Goal: Information Seeking & Learning: Learn about a topic

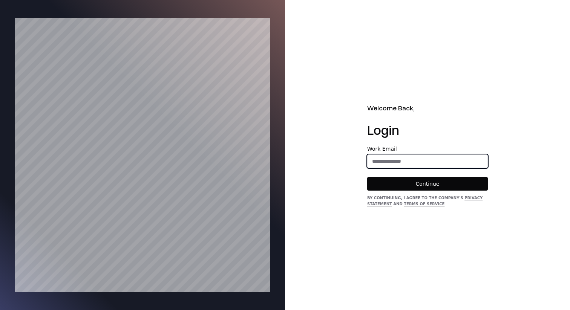
click at [402, 163] on input "email" at bounding box center [428, 162] width 120 height 14
type input "**********"
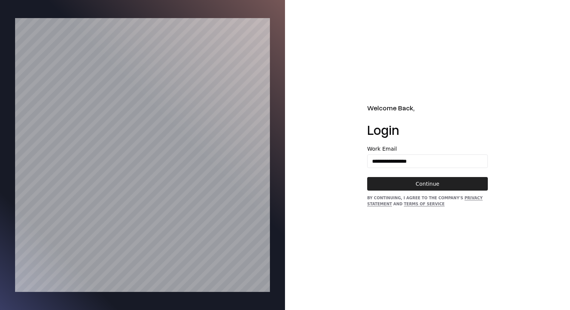
click at [411, 178] on button "Continue" at bounding box center [427, 184] width 121 height 14
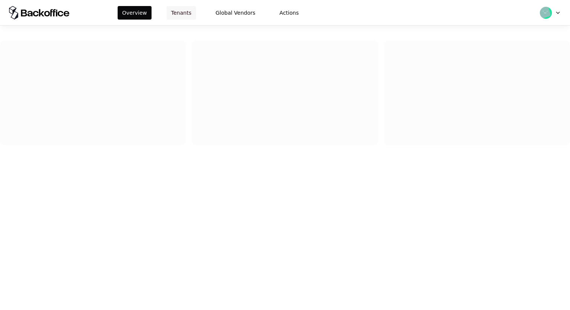
click at [189, 18] on button "Tenants" at bounding box center [181, 13] width 29 height 14
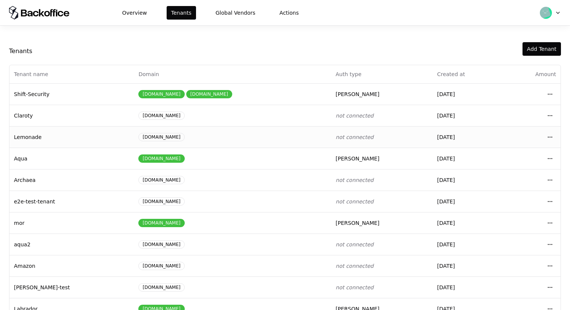
scroll to position [83, 0]
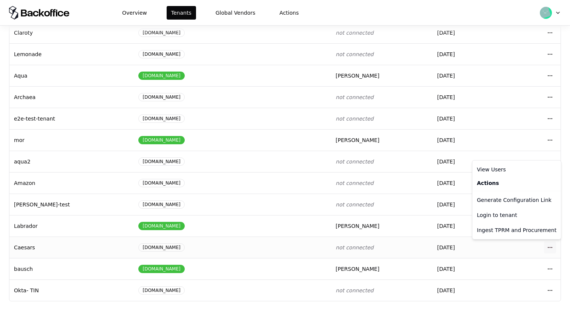
click at [550, 245] on html "Overview Tenants Global Vendors Actions Tenants Add Tenant Tenant name Domain A…" at bounding box center [285, 155] width 570 height 310
click at [512, 218] on div "Login to tenant" at bounding box center [517, 215] width 86 height 15
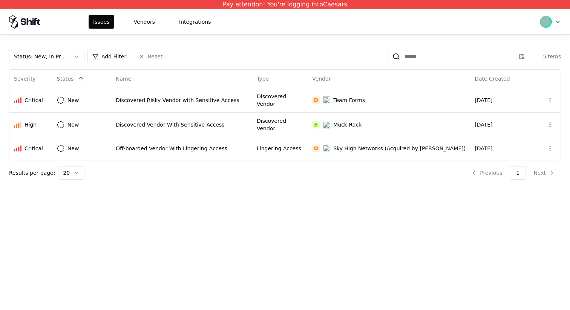
click at [55, 64] on div "Status : New, In Progress Add Filter Reset 5 items Severity Status Name Type Ve…" at bounding box center [285, 115] width 552 height 130
click at [57, 59] on div "Status : New, In Progress" at bounding box center [41, 57] width 54 height 8
click at [56, 126] on div "Draft" at bounding box center [47, 130] width 72 height 15
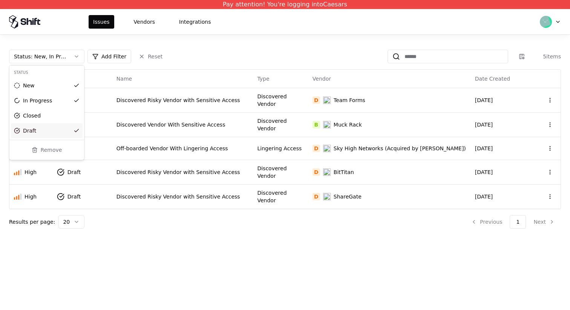
click at [229, 171] on html "Pay attention! You're logging into Caesars Issues Vendors Integrations Status :…" at bounding box center [285, 155] width 570 height 310
click at [243, 171] on div "Discovered Risky Vendor with Sensitive Access" at bounding box center [183, 173] width 132 height 8
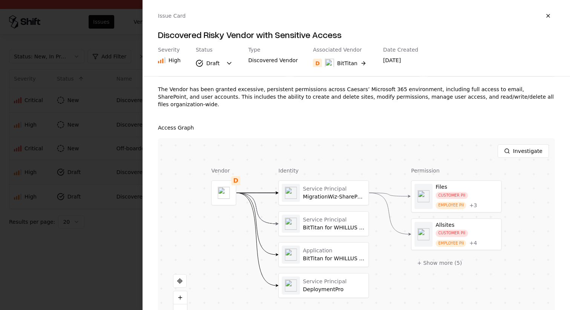
scroll to position [98, 0]
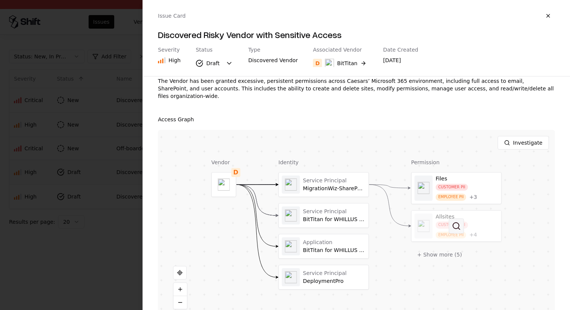
click at [451, 219] on button at bounding box center [456, 226] width 15 height 15
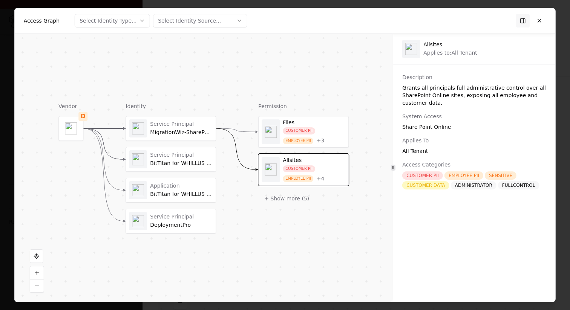
click at [422, 176] on div "CUSTOMER PII" at bounding box center [422, 176] width 41 height 8
click at [541, 20] on button at bounding box center [540, 21] width 14 height 14
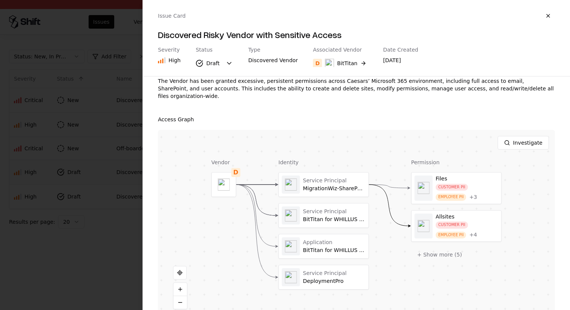
click at [100, 93] on div at bounding box center [285, 155] width 570 height 310
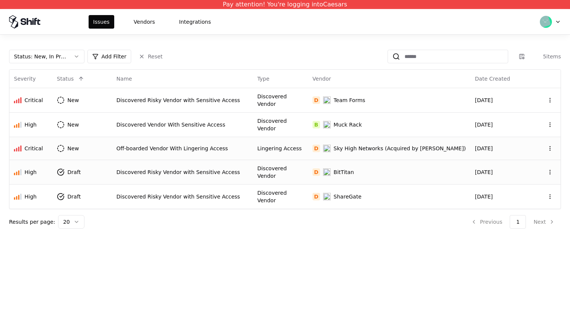
click at [272, 149] on td "Lingering Access" at bounding box center [280, 148] width 55 height 23
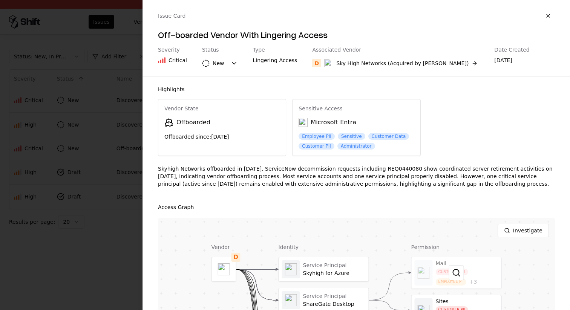
click at [448, 269] on div at bounding box center [457, 273] width 90 height 31
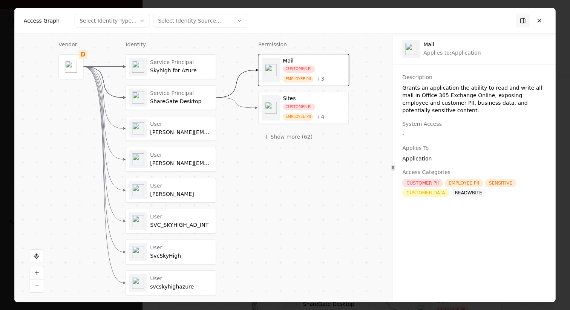
click at [0, 119] on div at bounding box center [285, 155] width 570 height 310
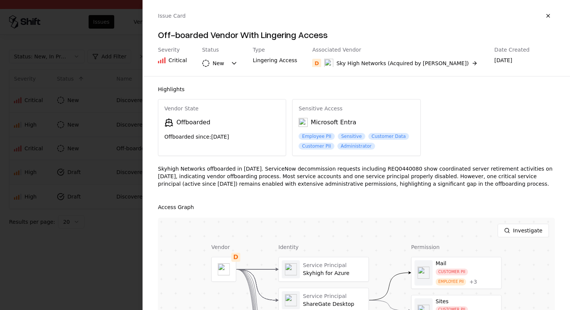
click at [66, 159] on div at bounding box center [285, 155] width 570 height 310
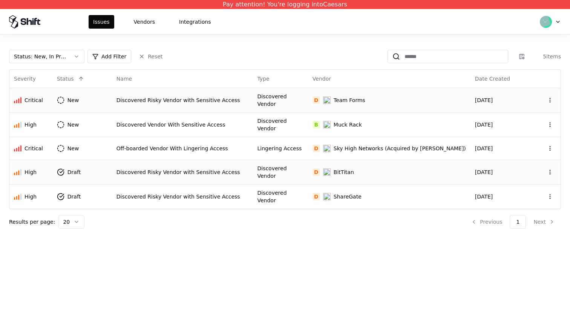
click at [306, 110] on td "Discovered Vendor" at bounding box center [280, 100] width 55 height 25
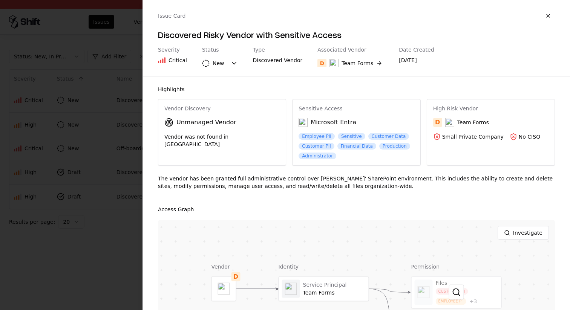
click at [461, 281] on div at bounding box center [457, 292] width 90 height 31
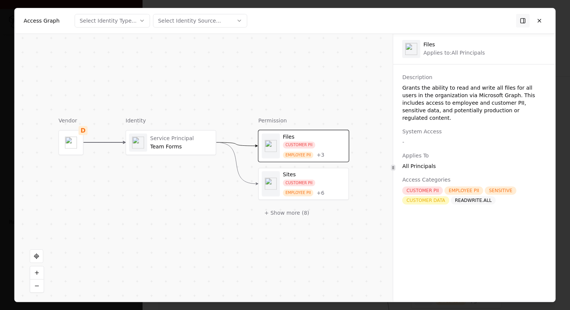
click at [318, 209] on div "+ Show more ( 8 )" at bounding box center [303, 213] width 91 height 14
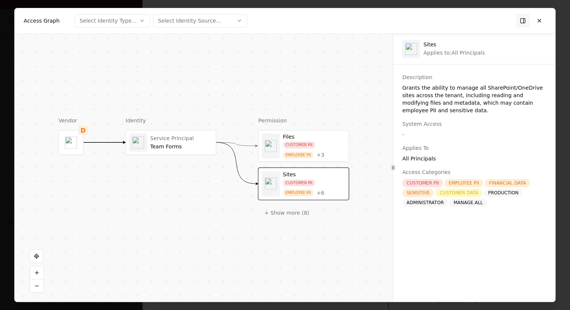
click at [304, 142] on div "CUSTOMER PII" at bounding box center [299, 145] width 32 height 7
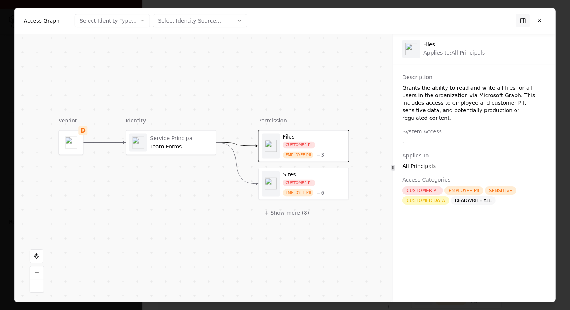
click at [320, 177] on div "Sites" at bounding box center [314, 175] width 63 height 7
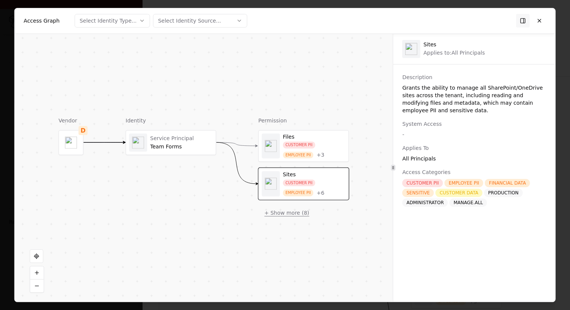
click at [285, 209] on button "+ Show more ( 8 )" at bounding box center [286, 213] width 57 height 14
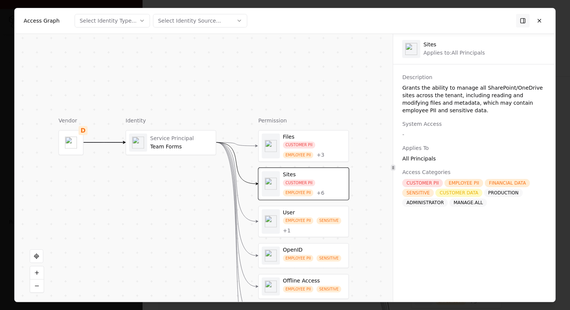
click at [306, 240] on div "Files CUSTOMER PII EMPLOYEE PII + 3 Sites CUSTOMER PII EMPLOYEE PII + 6 User EM…" at bounding box center [303, 262] width 91 height 264
click at [311, 219] on div "EMPLOYEE PII" at bounding box center [298, 221] width 31 height 7
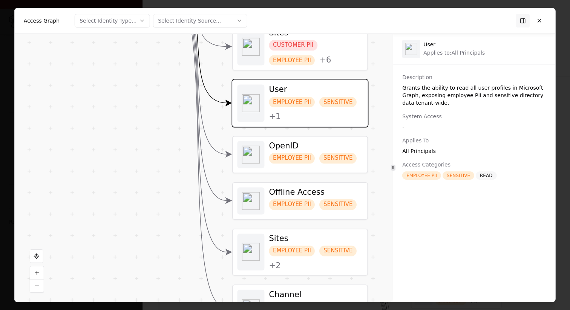
click at [315, 146] on div "OpenID" at bounding box center [316, 146] width 94 height 10
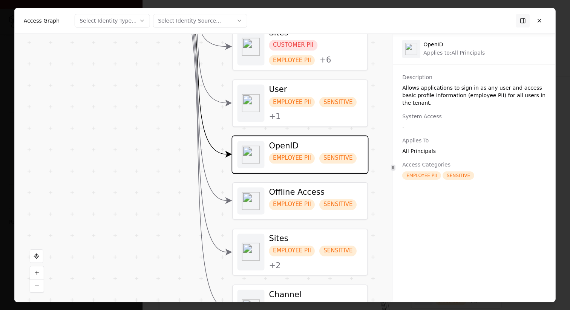
click at [321, 178] on div "Files CUSTOMER PII EMPLOYEE PII + 3 Sites CUSTOMER PII EMPLOYEE PII + 6 User EM…" at bounding box center [300, 164] width 136 height 396
click at [323, 198] on div "Offline Access EMPLOYEE PII SENSITIVE" at bounding box center [316, 200] width 94 height 27
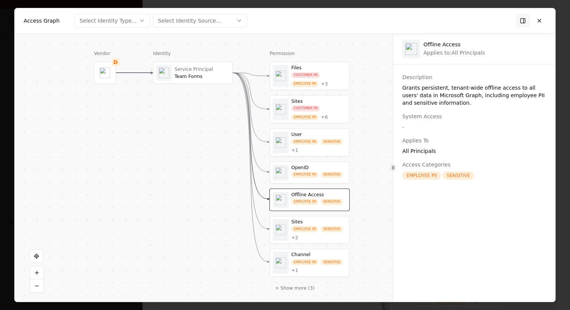
click at [327, 238] on div "EMPLOYEE PII SENSITIVE + 2" at bounding box center [319, 233] width 55 height 15
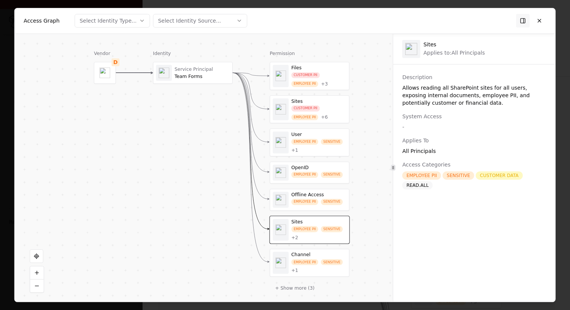
click at [320, 101] on div "Sites" at bounding box center [319, 101] width 55 height 6
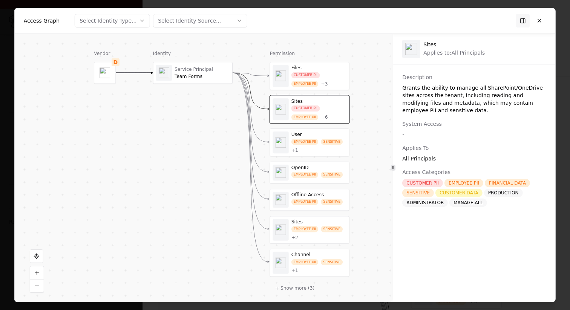
click at [320, 78] on div "CUSTOMER PII EMPLOYEE PII + 3" at bounding box center [319, 79] width 55 height 15
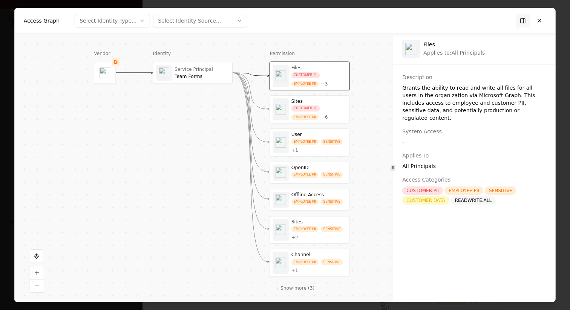
click at [312, 140] on div "EMPLOYEE PII" at bounding box center [305, 142] width 27 height 6
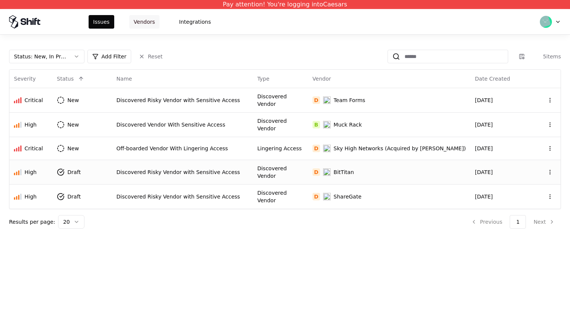
click at [148, 18] on button "Vendors" at bounding box center [144, 22] width 30 height 14
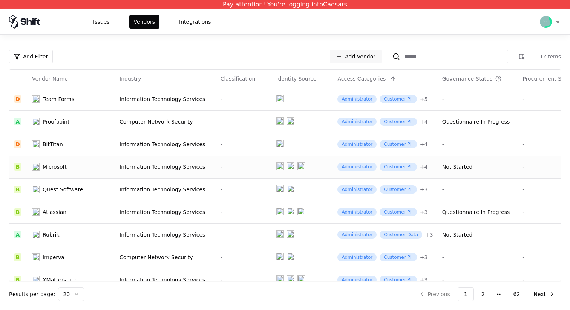
click at [238, 164] on div "-" at bounding box center [244, 167] width 47 height 8
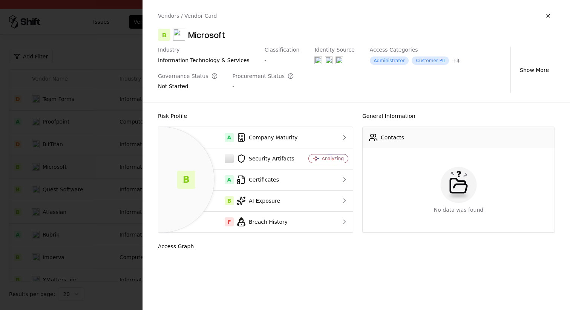
click at [101, 143] on div at bounding box center [285, 155] width 570 height 310
click at [550, 19] on button "button" at bounding box center [549, 16] width 14 height 14
drag, startPoint x: 550, startPoint y: 17, endPoint x: 353, endPoint y: 136, distance: 230.0
click at [550, 17] on button "button" at bounding box center [549, 16] width 14 height 14
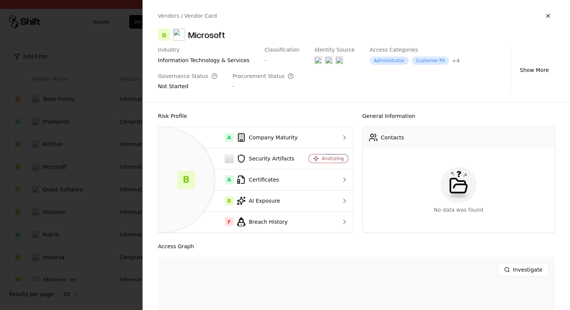
click at [548, 17] on div "Vendors / Vendor Card" at bounding box center [356, 16] width 397 height 14
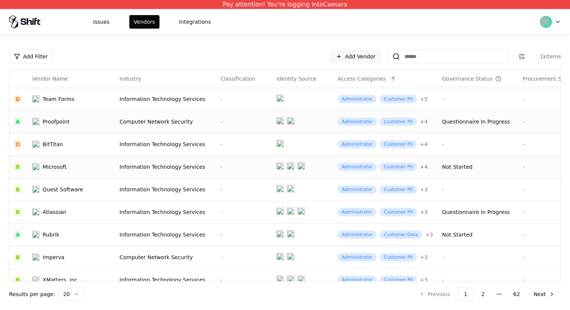
click at [295, 123] on td at bounding box center [302, 122] width 61 height 23
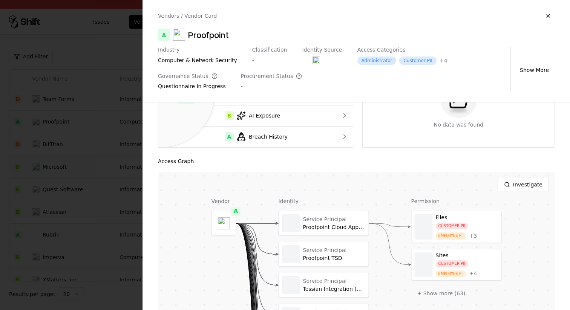
scroll to position [177, 0]
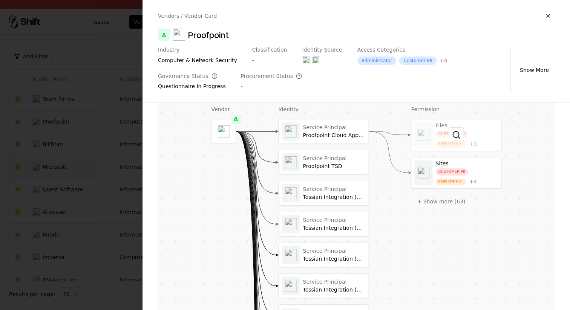
click at [448, 131] on div at bounding box center [457, 135] width 90 height 31
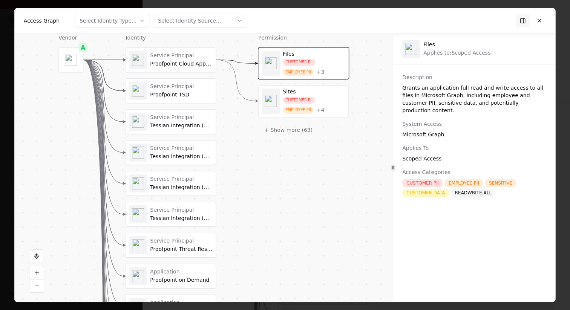
click at [198, 70] on div "Service Principal Proofpoint Cloud App Security (includes CAD and CASB)" at bounding box center [171, 60] width 90 height 24
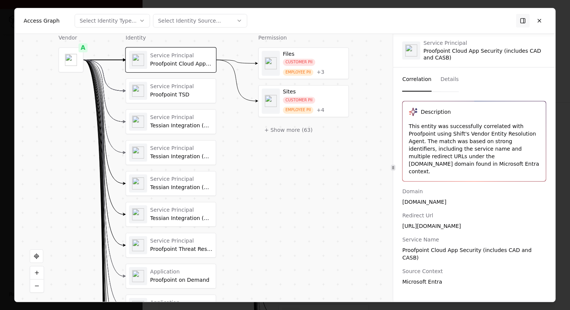
click at [195, 66] on div "Proofpoint Cloud App Security (includes CAD and CASB)" at bounding box center [181, 64] width 63 height 7
click at [187, 86] on div "Service Principal" at bounding box center [181, 86] width 63 height 7
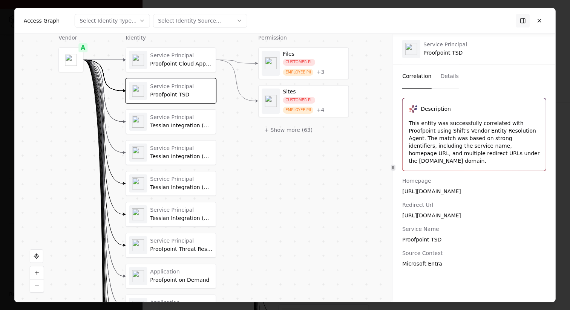
click at [180, 117] on div "Service Principal" at bounding box center [181, 117] width 63 height 7
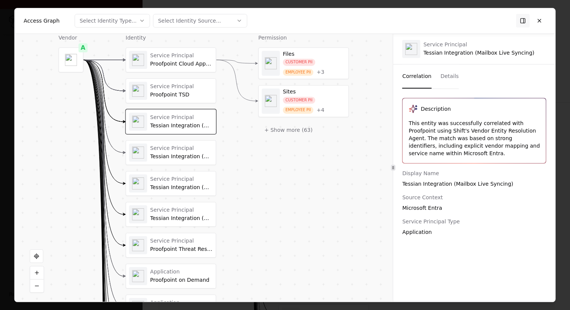
click at [448, 78] on button "Details" at bounding box center [450, 76] width 18 height 24
click at [427, 74] on button "Correlation" at bounding box center [416, 76] width 29 height 24
click at [444, 83] on button "Details" at bounding box center [450, 76] width 18 height 24
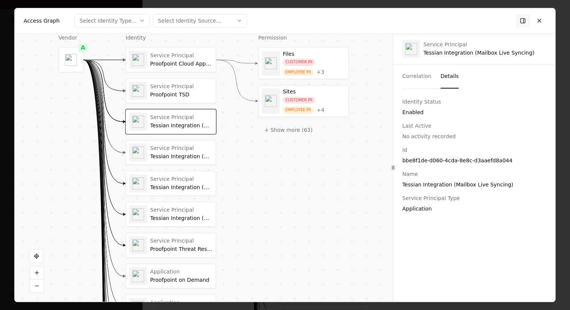
click at [408, 185] on div "Tessian Integration (Mailbox Live Syncing)" at bounding box center [474, 185] width 144 height 8
copy div "Tessian"
click at [177, 155] on div "Tessian Integration (Mailbox Protection)" at bounding box center [181, 157] width 63 height 7
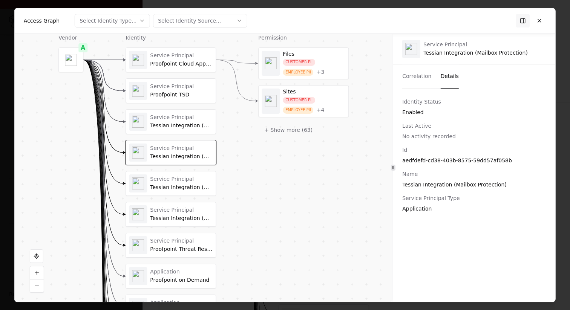
click at [189, 179] on div "Service Principal" at bounding box center [181, 179] width 63 height 7
click at [195, 203] on div "Service Principal Tessian Integration (Directory Sync)" at bounding box center [171, 215] width 90 height 24
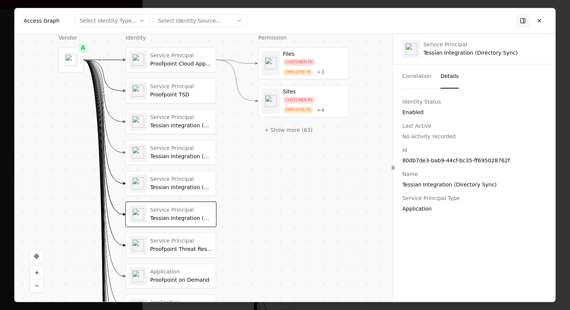
click at [193, 245] on div "Service Principal Proofpoint Threat Response TRAP" at bounding box center [181, 245] width 63 height 15
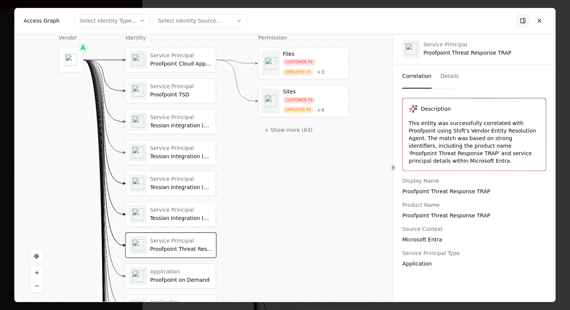
click at [425, 78] on button "Correlation" at bounding box center [416, 76] width 29 height 24
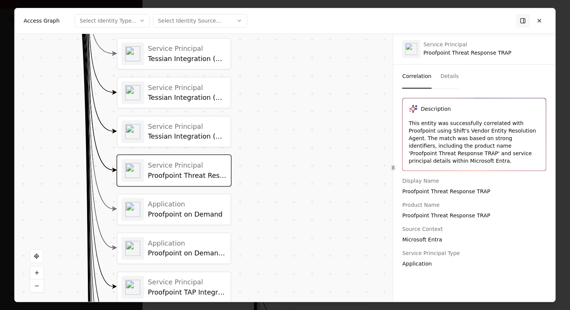
click at [171, 209] on div "Application Proofpoint on Demand" at bounding box center [187, 209] width 79 height 18
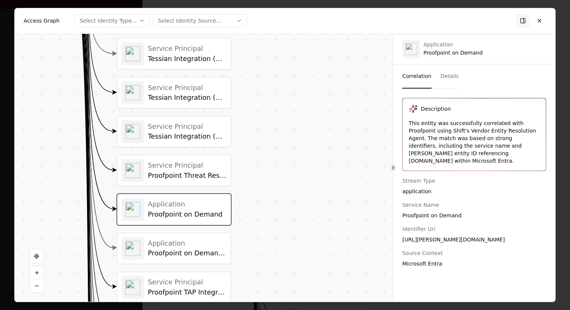
click at [179, 246] on div "Application" at bounding box center [187, 243] width 79 height 8
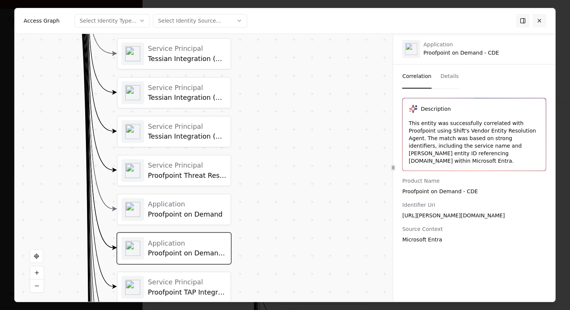
click at [542, 16] on button at bounding box center [540, 21] width 14 height 14
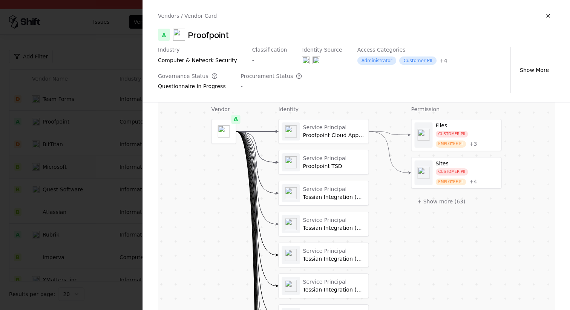
click at [120, 215] on div at bounding box center [285, 155] width 570 height 310
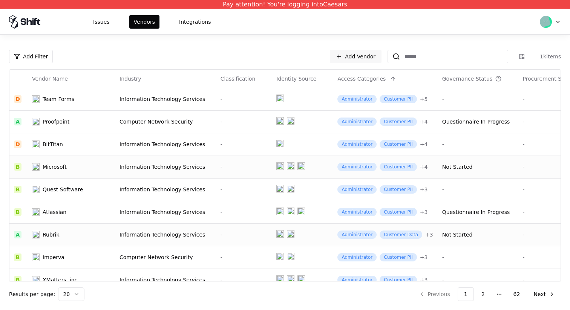
click at [185, 233] on div "Information Technology Services" at bounding box center [166, 235] width 92 height 8
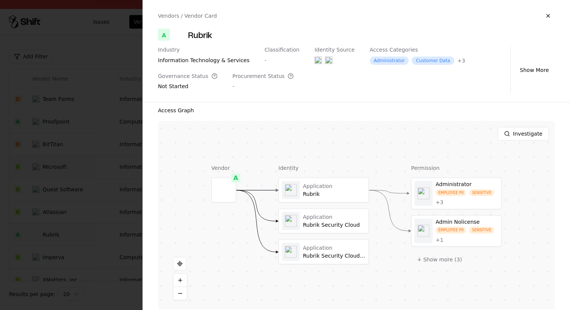
scroll to position [144, 0]
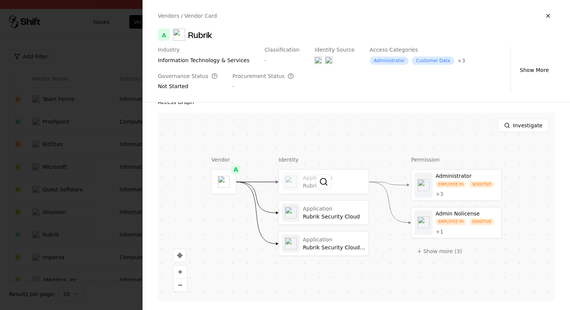
click at [337, 173] on div at bounding box center [324, 182] width 90 height 24
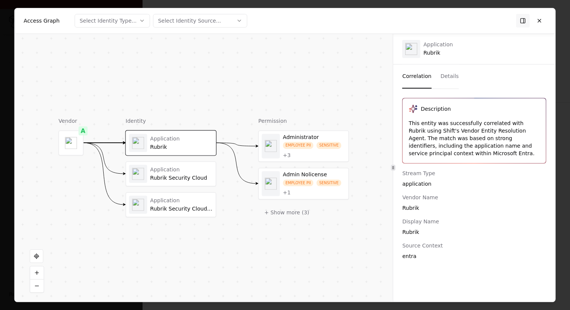
click at [193, 166] on div "Application Rubrik Security Cloud" at bounding box center [171, 174] width 84 height 18
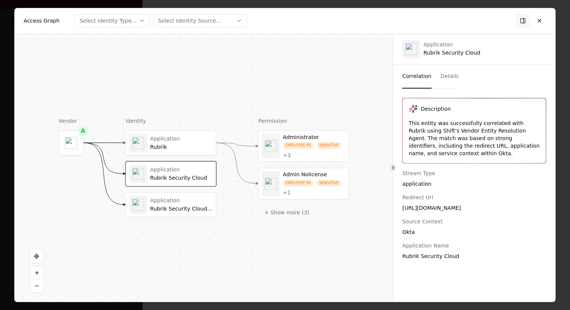
click at [187, 199] on div "Application" at bounding box center [181, 201] width 63 height 7
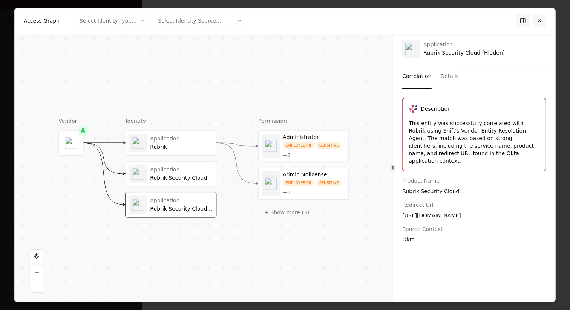
click at [541, 21] on button at bounding box center [540, 21] width 14 height 14
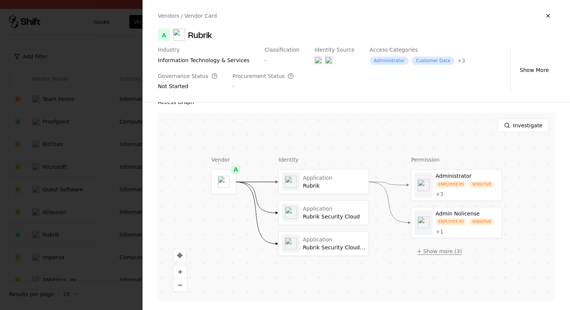
click at [450, 256] on button "+ Show more ( 3 )" at bounding box center [440, 252] width 57 height 14
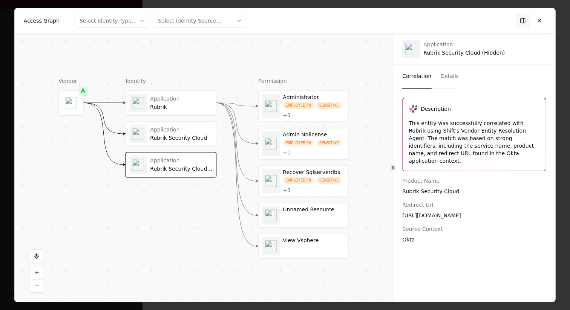
click at [322, 183] on div "SENSITIVE" at bounding box center [329, 180] width 25 height 7
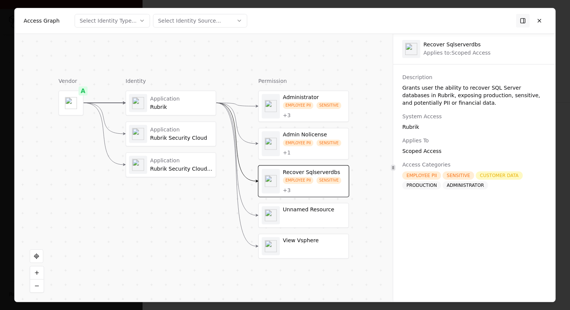
click at [321, 209] on div "Unnamed Resource" at bounding box center [314, 210] width 63 height 7
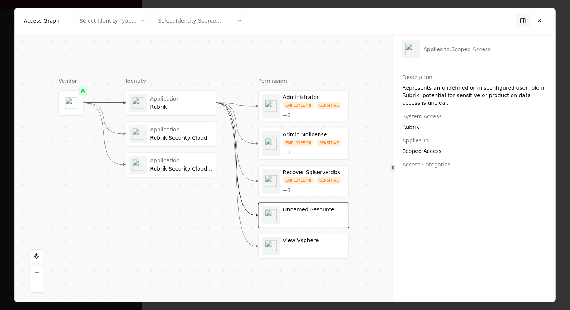
click at [317, 240] on div "View Vsphere" at bounding box center [314, 241] width 63 height 7
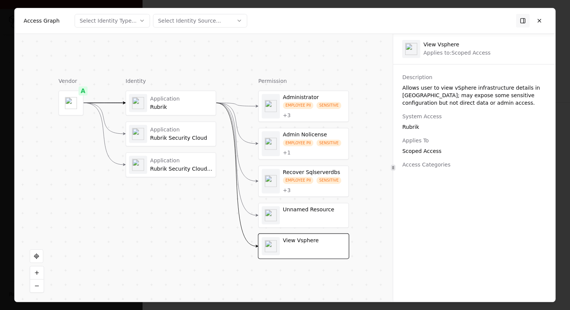
click at [310, 169] on div "Recover Sqlserverdbs EMPLOYEE PII SENSITIVE + 3" at bounding box center [304, 181] width 90 height 31
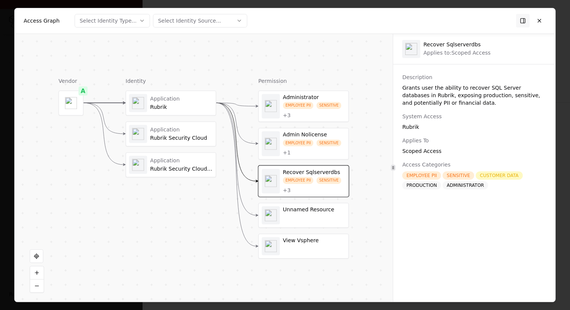
click at [319, 144] on div "SENSITIVE" at bounding box center [329, 143] width 25 height 7
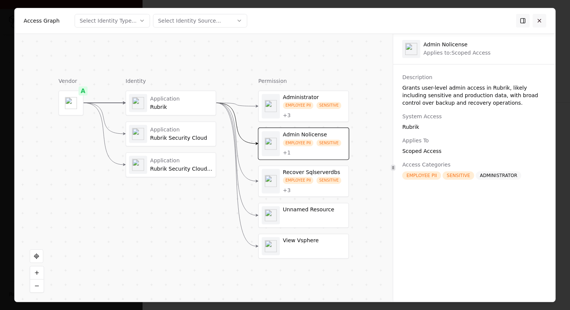
click at [541, 18] on button at bounding box center [540, 21] width 14 height 14
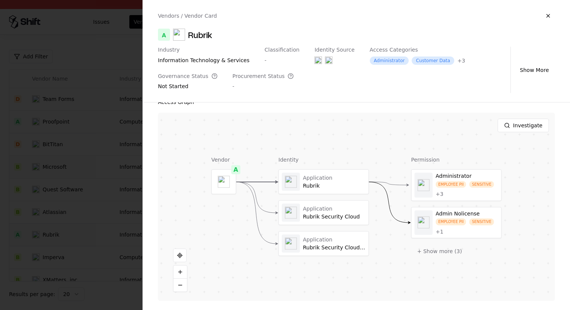
click at [77, 205] on div at bounding box center [285, 155] width 570 height 310
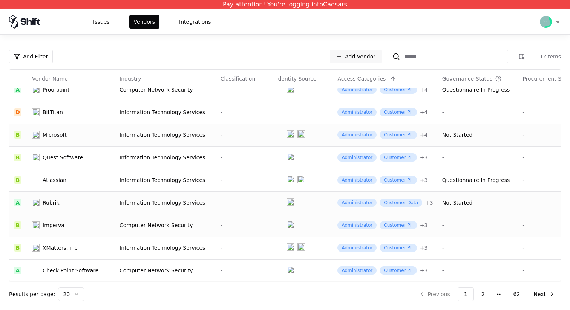
scroll to position [0, 0]
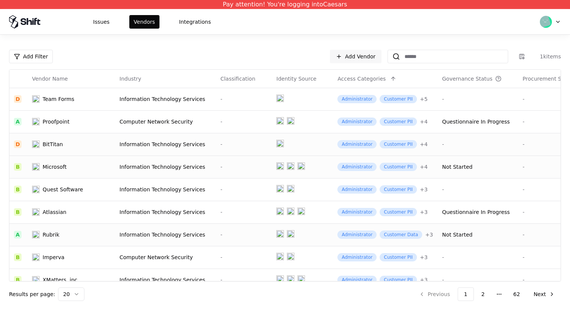
click at [160, 144] on div "Information Technology Services" at bounding box center [166, 145] width 92 height 8
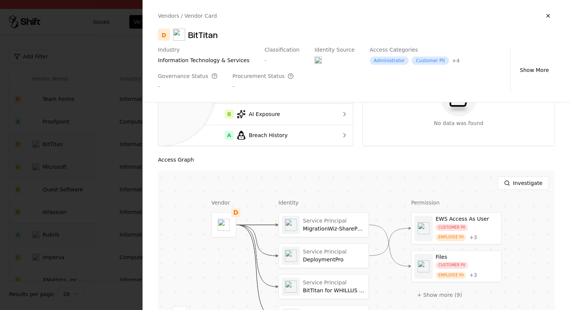
scroll to position [144, 0]
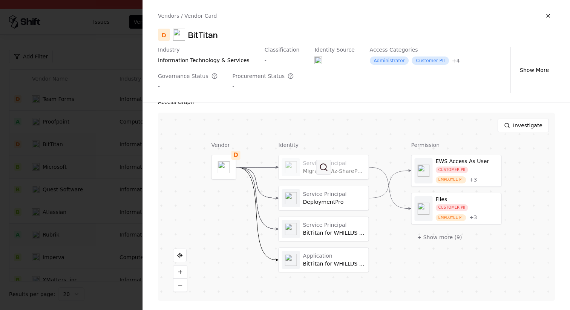
click at [322, 168] on button at bounding box center [323, 167] width 15 height 15
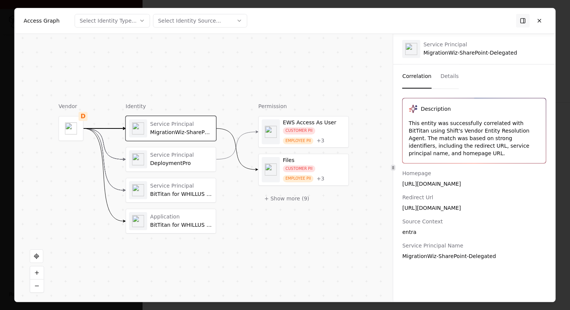
click at [206, 165] on div "DeploymentPro" at bounding box center [181, 163] width 63 height 7
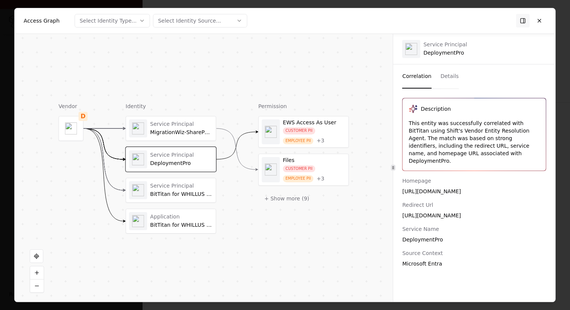
click at [203, 180] on div "Service Principal BitTitan for WHILLUS Collapse Project" at bounding box center [171, 190] width 90 height 24
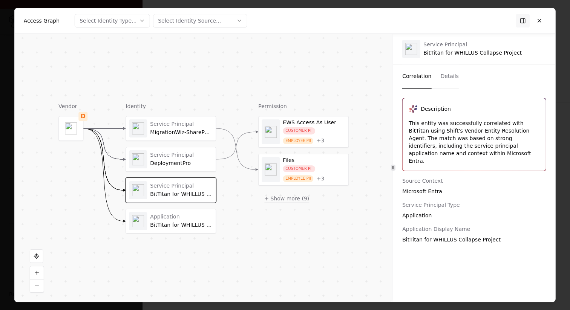
click at [295, 199] on button "+ Show more ( 9 )" at bounding box center [286, 199] width 57 height 14
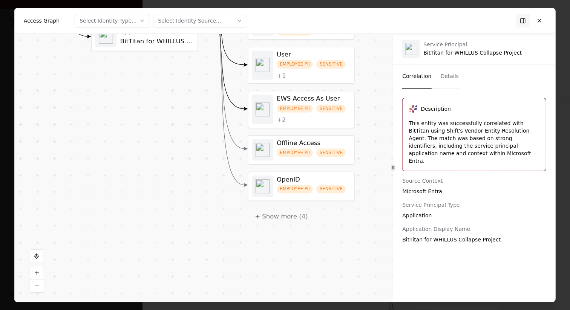
click at [289, 207] on div "EWS Access As User CUSTOMER PII EMPLOYEE PII + 3 Files CUSTOMER PII EMPLOYEE PI…" at bounding box center [301, 68] width 107 height 312
click at [289, 218] on button "+ Show more ( 4 )" at bounding box center [281, 216] width 67 height 16
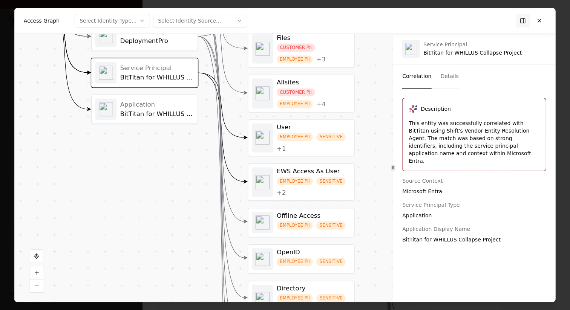
drag, startPoint x: 293, startPoint y: 213, endPoint x: 288, endPoint y: 310, distance: 96.7
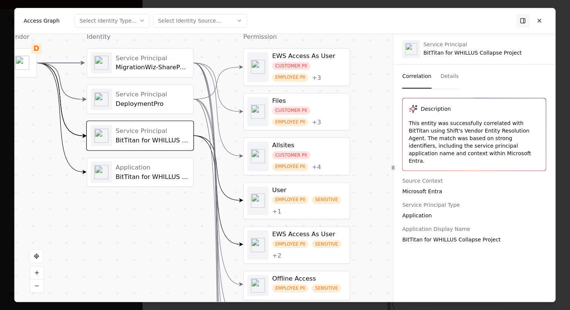
drag, startPoint x: 298, startPoint y: 185, endPoint x: 298, endPoint y: 303, distance: 118.4
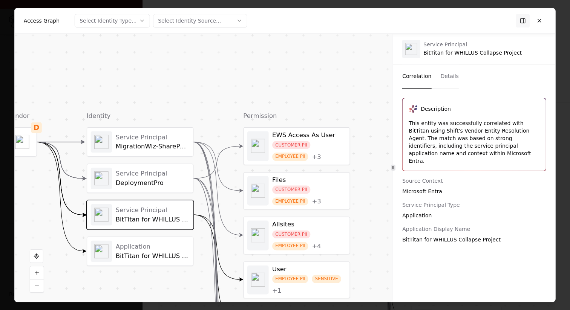
click at [158, 150] on div "MigrationWiz-SharePoint-Delegated" at bounding box center [153, 147] width 74 height 8
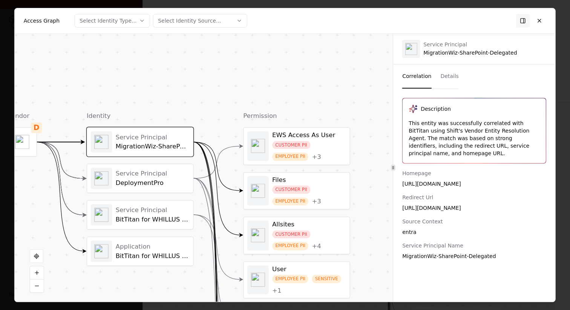
click at [160, 179] on div "Service Principal DeploymentPro" at bounding box center [153, 178] width 74 height 17
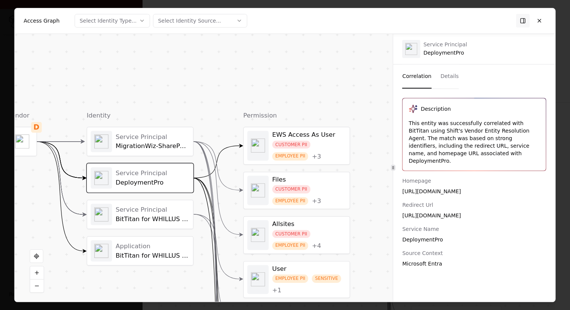
click at [271, 144] on div "EWS Access As User CUSTOMER PII EMPLOYEE PII + 3" at bounding box center [296, 145] width 99 height 29
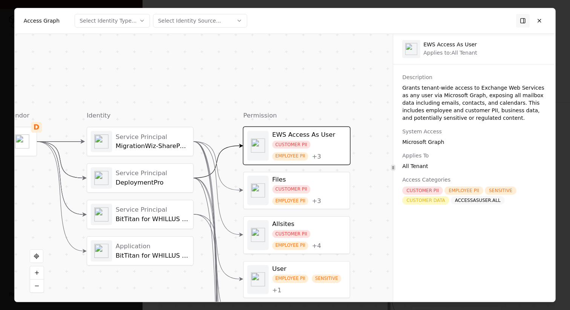
click at [314, 188] on div "CUSTOMER PII EMPLOYEE PII + 3" at bounding box center [309, 195] width 74 height 20
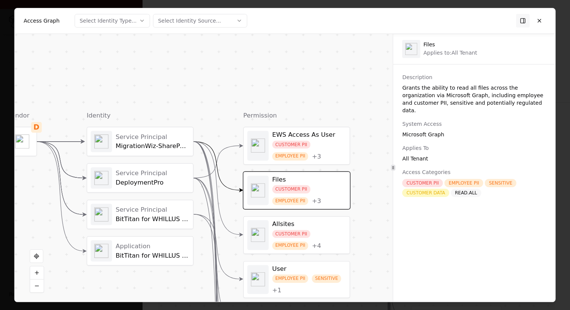
click at [316, 229] on div "Allsites CUSTOMER PII EMPLOYEE PII + 4" at bounding box center [309, 234] width 74 height 29
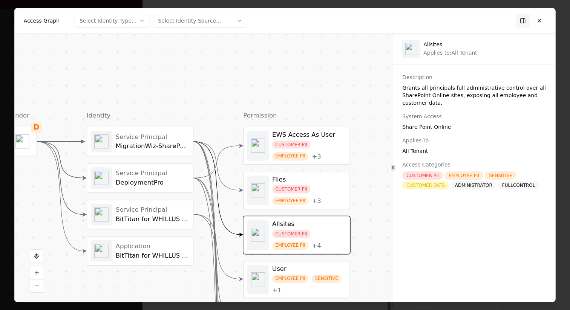
click at [162, 179] on div "DeploymentPro" at bounding box center [153, 183] width 74 height 8
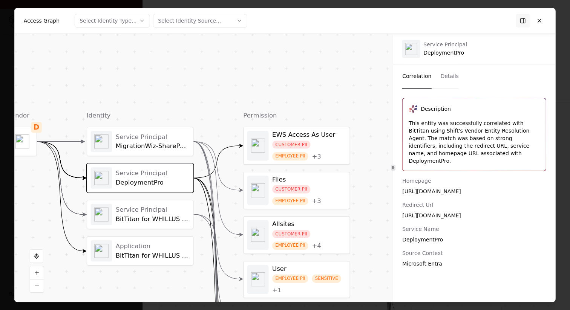
click at [174, 144] on div "MigrationWiz-SharePoint-Delegated" at bounding box center [153, 147] width 74 height 8
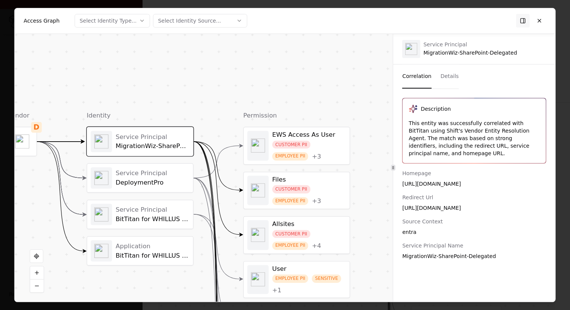
click at [170, 169] on div "Service Principal" at bounding box center [153, 173] width 74 height 8
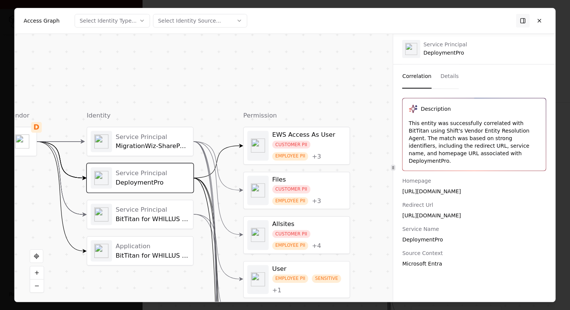
click at [158, 205] on div "Service Principal BitTitan for WHILLUS Collapse Project" at bounding box center [140, 214] width 99 height 21
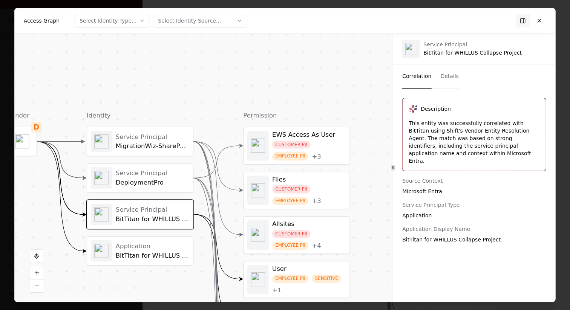
click at [158, 187] on div "Service Principal DeploymentPro" at bounding box center [140, 177] width 99 height 21
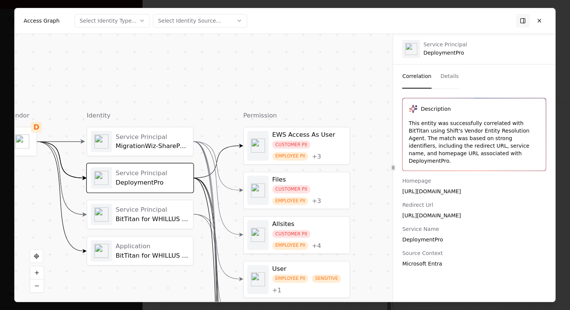
click at [158, 187] on div "Service Principal DeploymentPro" at bounding box center [140, 177] width 99 height 21
click at [152, 218] on div "BitTitan for WHILLUS Collapse Project" at bounding box center [153, 219] width 74 height 8
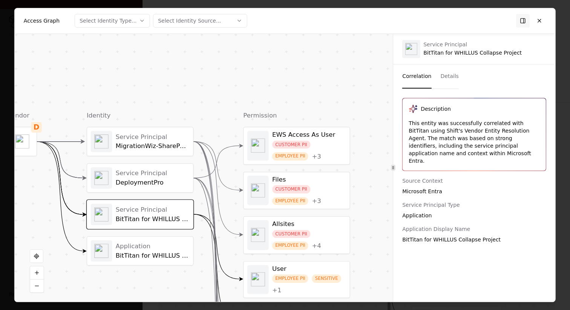
click at [153, 242] on div "Application" at bounding box center [153, 246] width 74 height 8
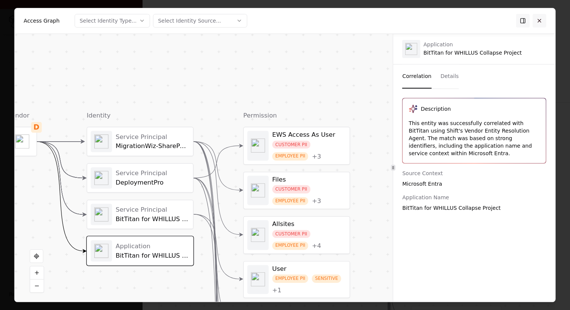
click at [542, 21] on button at bounding box center [540, 21] width 14 height 14
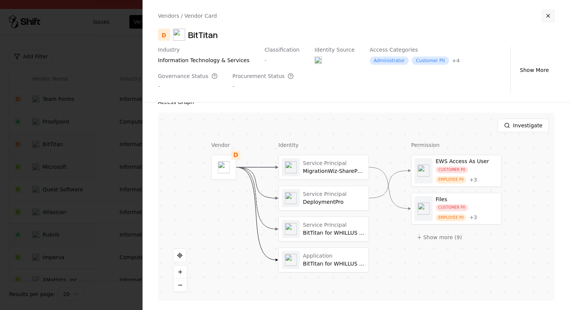
click at [547, 15] on button "button" at bounding box center [549, 16] width 14 height 14
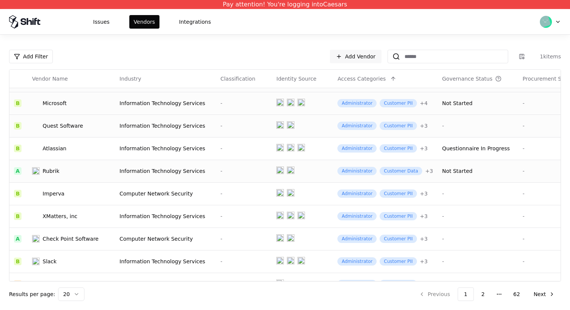
scroll to position [64, 0]
click at [86, 150] on div "Atlassian" at bounding box center [71, 148] width 78 height 8
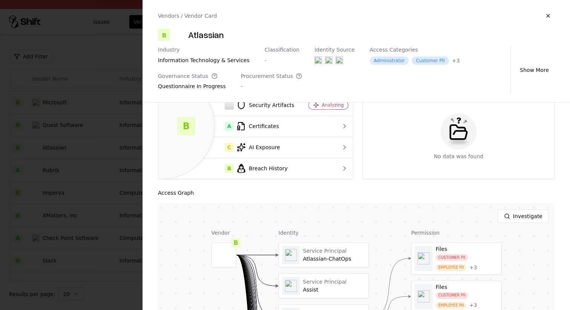
scroll to position [59, 0]
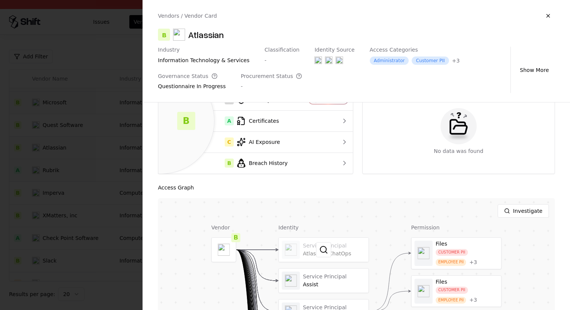
click at [333, 250] on div at bounding box center [324, 250] width 90 height 24
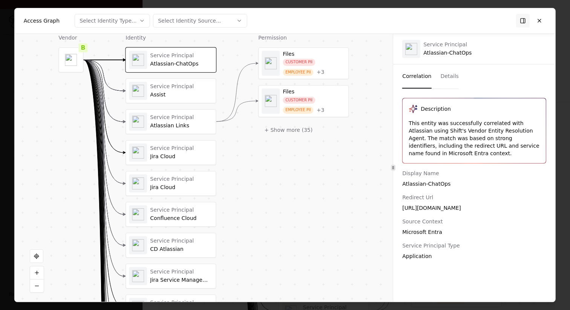
click at [181, 88] on div "Service Principal" at bounding box center [181, 86] width 63 height 7
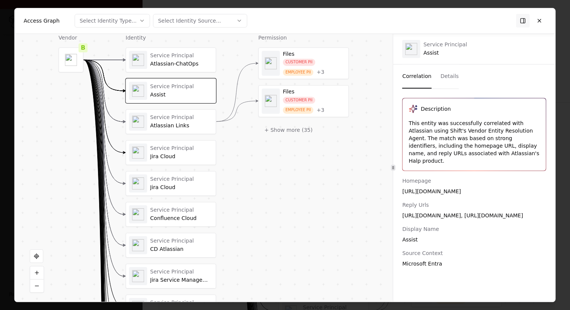
click at [180, 116] on div "Service Principal" at bounding box center [181, 117] width 63 height 7
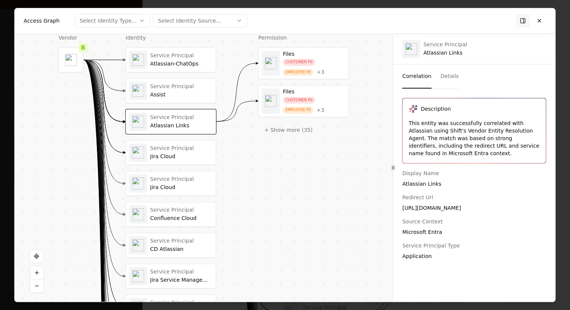
click at [186, 68] on div "Service Principal Atlassian-ChatOps" at bounding box center [171, 60] width 84 height 18
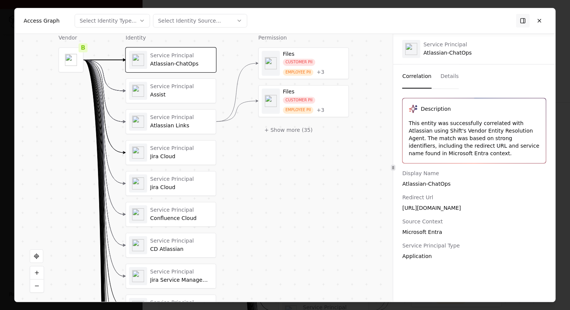
click at [185, 101] on div "Service Principal Assist" at bounding box center [171, 91] width 90 height 24
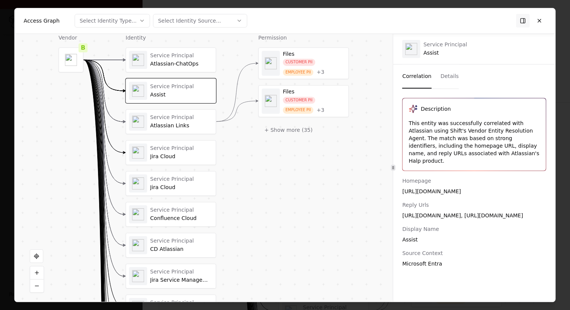
click at [191, 129] on div "Atlassian Links" at bounding box center [181, 126] width 63 height 7
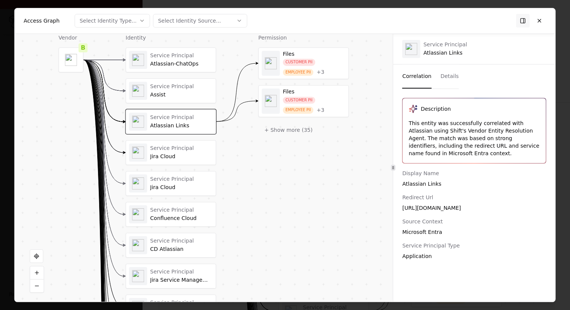
click at [193, 155] on div "Jira Cloud" at bounding box center [181, 157] width 63 height 7
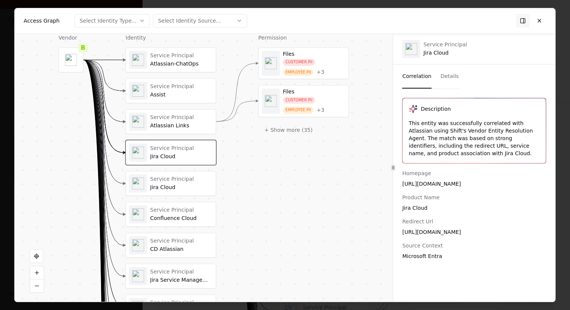
click at [190, 182] on div "Service Principal" at bounding box center [181, 179] width 63 height 7
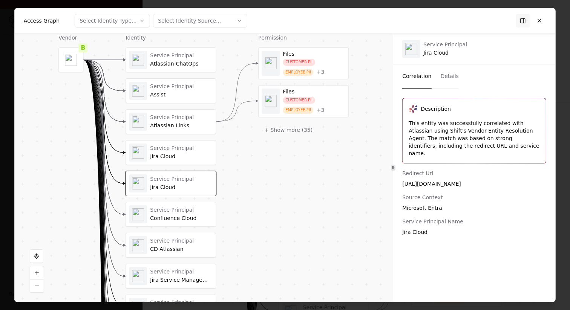
click at [180, 227] on div "Service Principal Confluence Cloud" at bounding box center [171, 214] width 91 height 25
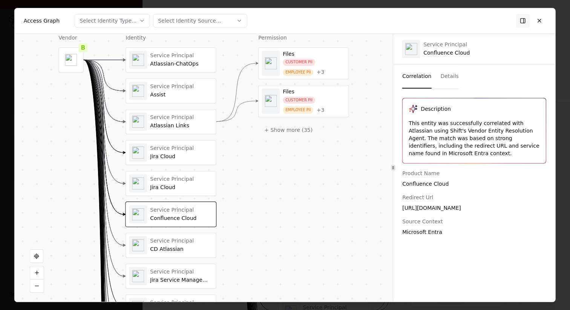
click at [446, 84] on button "Details" at bounding box center [450, 76] width 18 height 24
click at [422, 76] on button "Correlation" at bounding box center [416, 76] width 29 height 24
click at [197, 239] on div "Service Principal" at bounding box center [181, 241] width 63 height 7
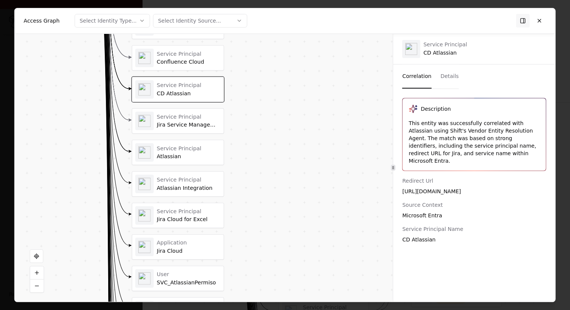
click at [187, 223] on div "Jira Cloud for Excel" at bounding box center [189, 219] width 64 height 7
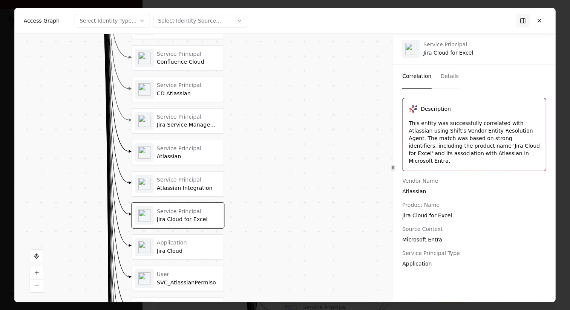
click at [200, 177] on div "Service Principal" at bounding box center [189, 180] width 64 height 7
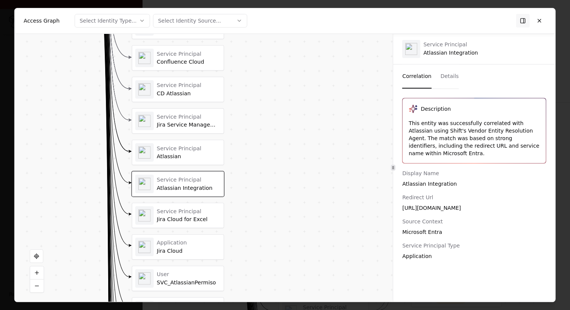
click at [186, 248] on div "Jira Cloud" at bounding box center [189, 251] width 64 height 7
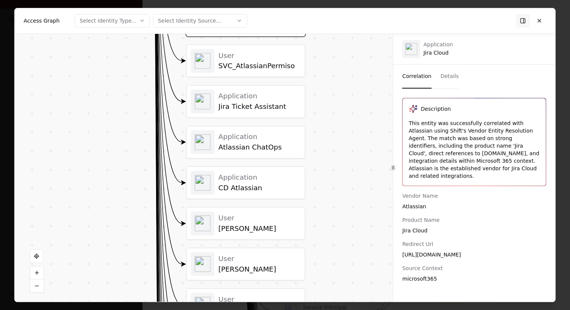
click at [255, 63] on div "SVC_AtlassianPermiso" at bounding box center [259, 66] width 82 height 9
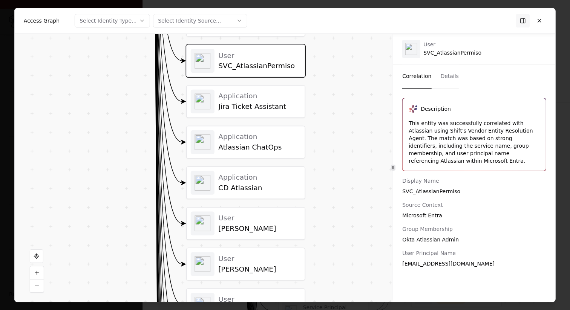
click at [256, 101] on div "Application Jira Ticket Assistant" at bounding box center [259, 101] width 82 height 19
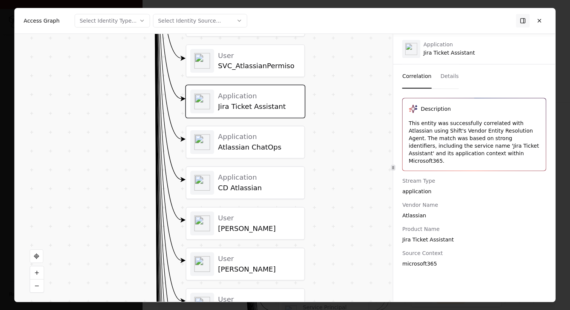
click at [255, 209] on div "User Tyler Zabor" at bounding box center [245, 224] width 118 height 32
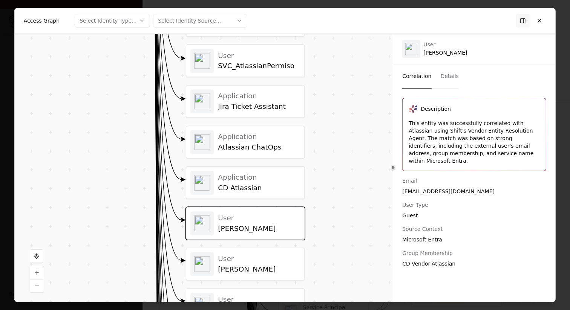
click at [262, 267] on div "[PERSON_NAME]" at bounding box center [259, 269] width 82 height 9
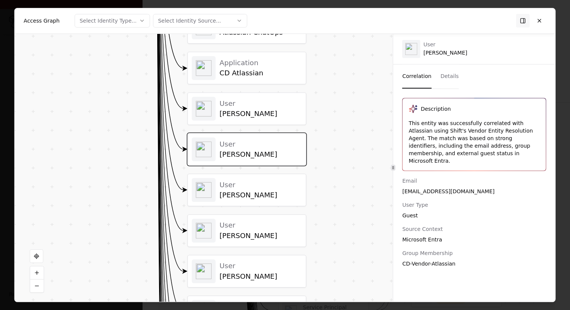
drag, startPoint x: 262, startPoint y: 267, endPoint x: 263, endPoint y: 167, distance: 99.6
click at [266, 201] on div "User Wendy Bliven" at bounding box center [247, 190] width 110 height 24
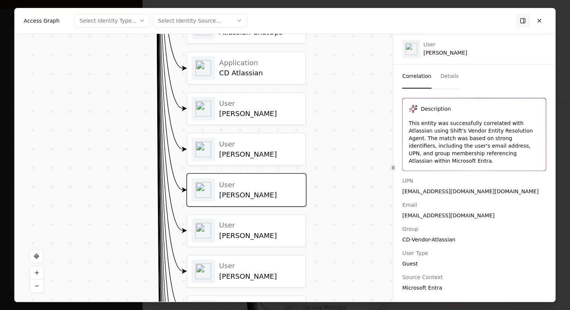
click at [263, 250] on div "Service Principal Atlassian-ChatOps Service Principal Assist Service Principal …" at bounding box center [246, 68] width 119 height 1254
click at [263, 244] on div "User Claire Upham" at bounding box center [246, 231] width 118 height 32
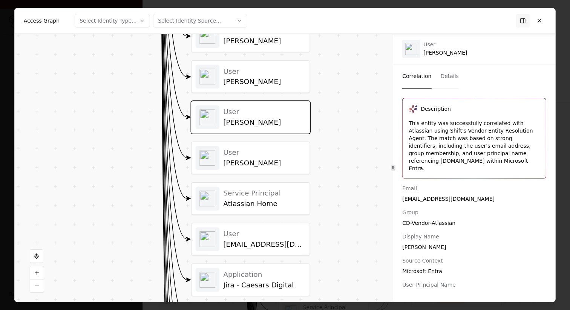
click at [279, 154] on div "User" at bounding box center [264, 152] width 82 height 9
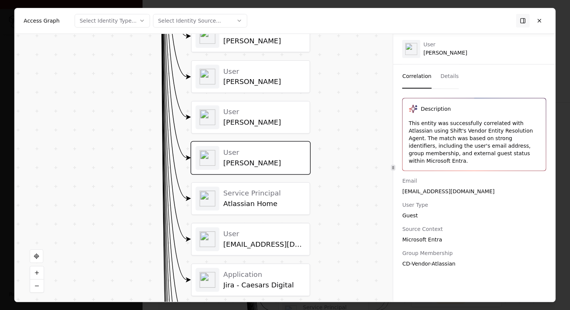
click at [275, 206] on div "Atlassian Home" at bounding box center [264, 204] width 82 height 9
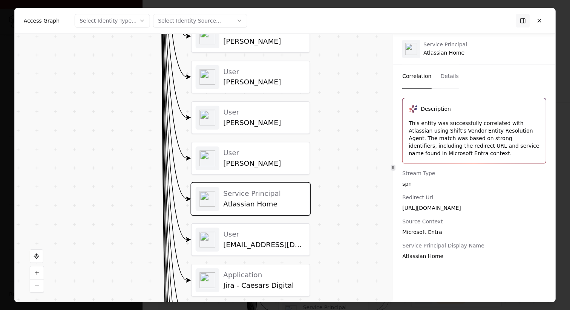
click at [269, 248] on div "[EMAIL_ADDRESS][DOMAIN_NAME]" at bounding box center [264, 245] width 82 height 9
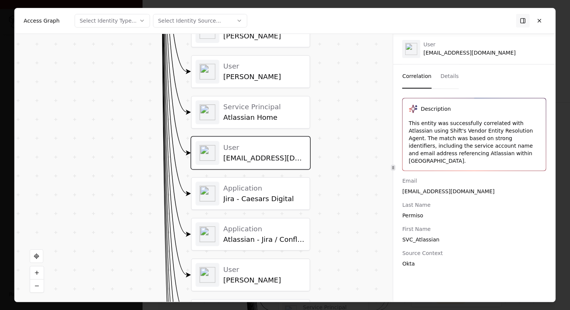
click at [249, 234] on div "Application Atlassian - Jira / Confluence" at bounding box center [264, 234] width 82 height 19
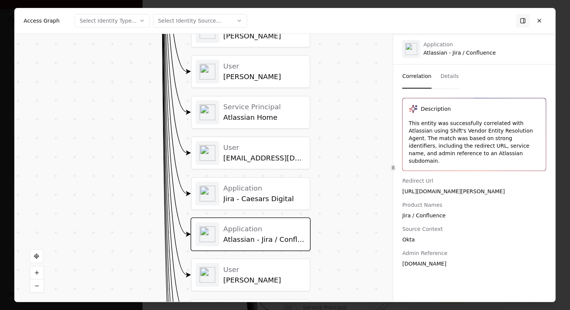
click at [262, 192] on div "Application" at bounding box center [264, 188] width 82 height 9
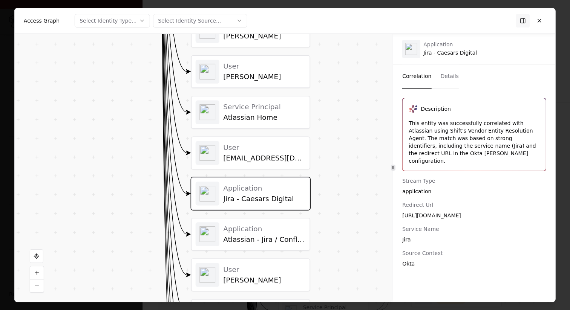
click at [262, 242] on div "Atlassian - Jira / Confluence" at bounding box center [264, 239] width 82 height 9
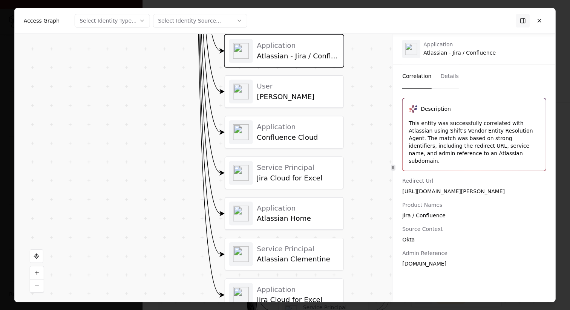
drag, startPoint x: 262, startPoint y: 258, endPoint x: 263, endPoint y: 272, distance: 14.4
click at [279, 135] on div "Confluence Cloud" at bounding box center [298, 137] width 82 height 9
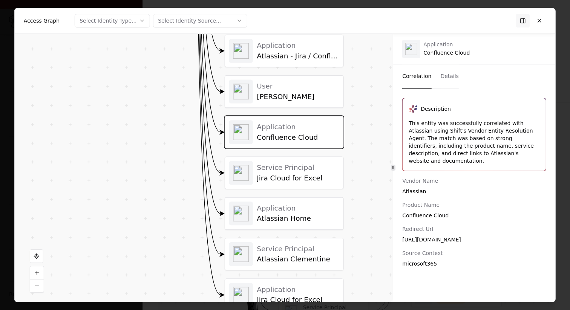
click at [306, 86] on div "User" at bounding box center [298, 86] width 82 height 9
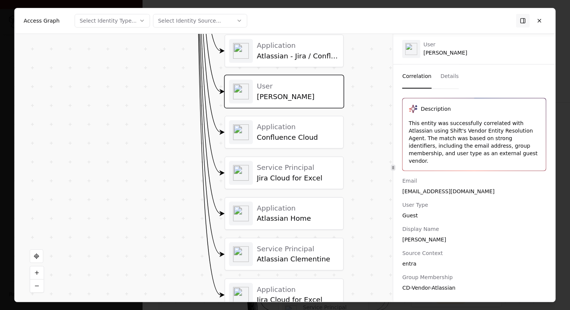
click at [314, 56] on div "Atlassian - Jira / Confluence" at bounding box center [298, 56] width 82 height 9
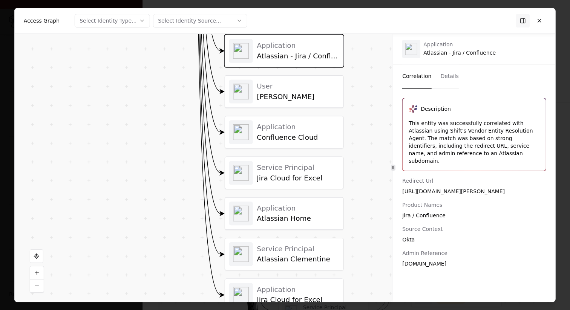
click at [306, 93] on div "[PERSON_NAME]" at bounding box center [298, 96] width 82 height 9
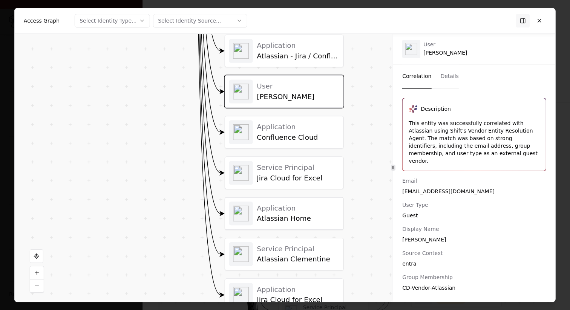
click at [294, 163] on div "Service Principal" at bounding box center [298, 167] width 82 height 9
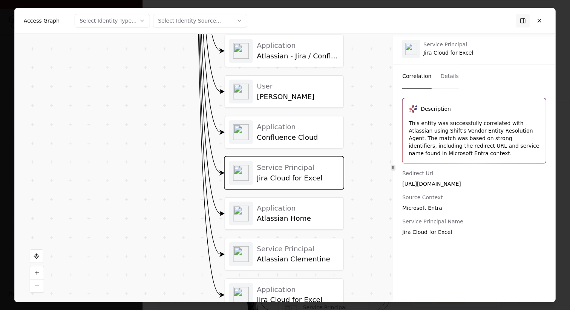
click at [295, 214] on div "Application Atlassian Home" at bounding box center [298, 213] width 82 height 19
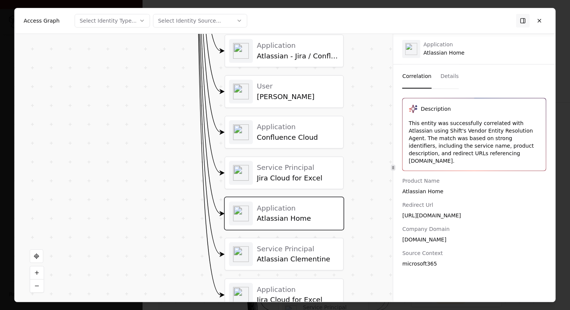
click at [316, 121] on div "Application Confluence Cloud" at bounding box center [284, 132] width 110 height 24
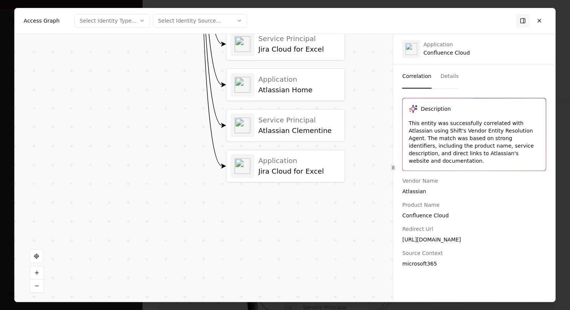
click at [301, 111] on div "Service Principal Atlassian Clementine" at bounding box center [286, 125] width 118 height 32
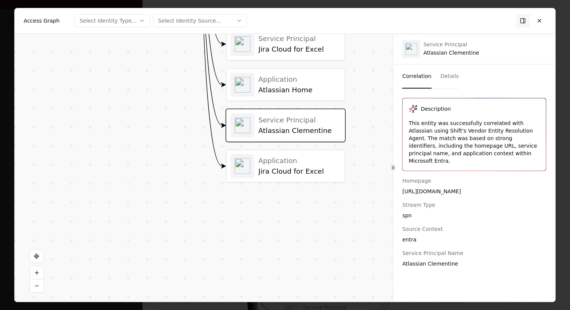
click at [297, 164] on div "Application" at bounding box center [299, 161] width 82 height 9
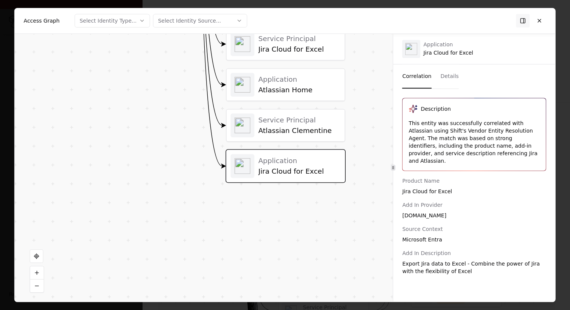
click at [301, 98] on div "Application Atlassian Home" at bounding box center [286, 85] width 118 height 32
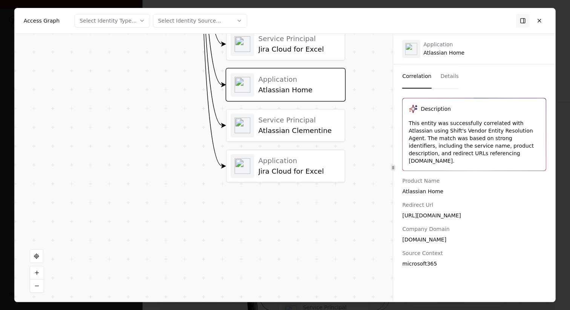
click at [301, 123] on div "Service Principal" at bounding box center [299, 120] width 82 height 9
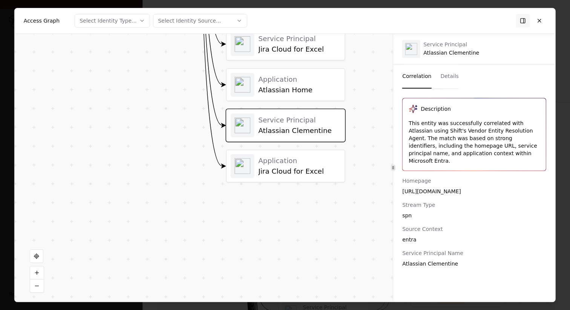
click at [311, 70] on div "Application Atlassian Home" at bounding box center [286, 85] width 118 height 32
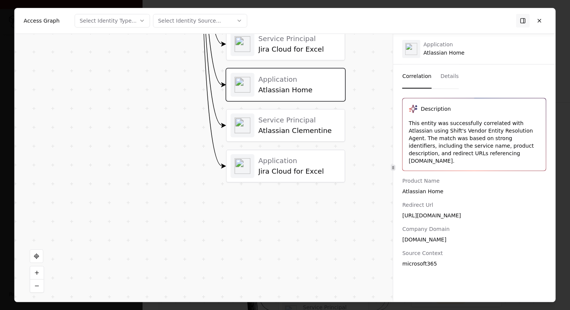
click at [311, 56] on div "Service Principal Jira Cloud for Excel" at bounding box center [286, 44] width 118 height 32
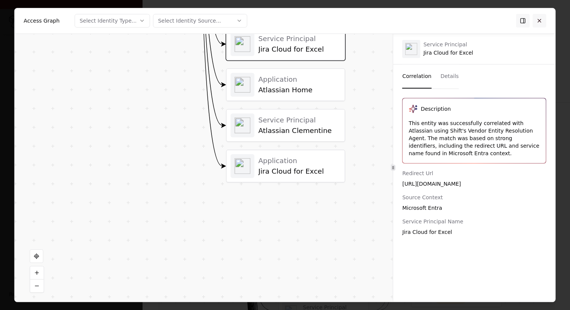
click at [543, 20] on button at bounding box center [540, 21] width 14 height 14
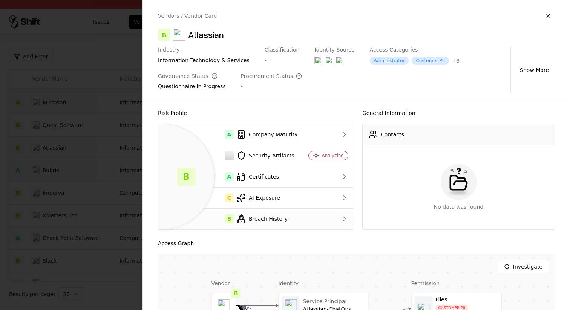
scroll to position [0, 0]
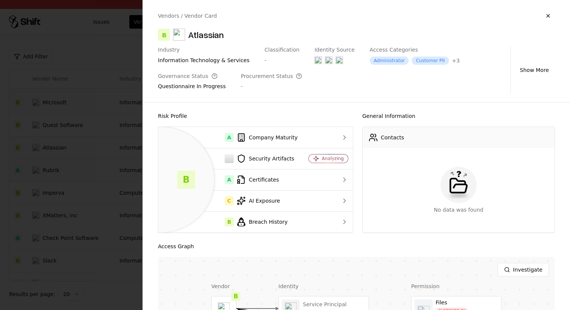
click at [97, 168] on div at bounding box center [285, 155] width 570 height 310
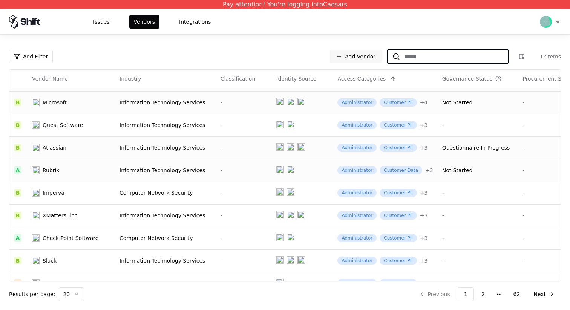
click at [409, 54] on input at bounding box center [454, 57] width 108 height 14
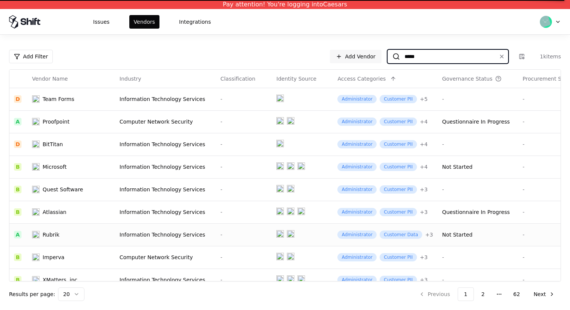
type input "*****"
click at [420, 59] on input "*****" at bounding box center [446, 57] width 93 height 14
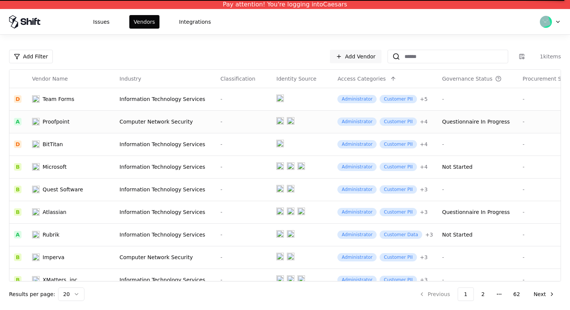
click at [142, 125] on div "Computer Network Security" at bounding box center [166, 122] width 92 height 8
click at [107, 24] on button "Issues" at bounding box center [102, 22] width 26 height 14
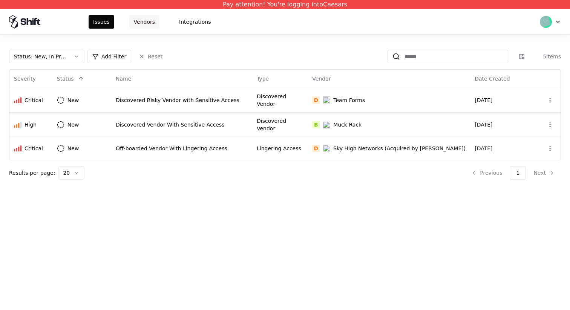
click at [146, 21] on button "Vendors" at bounding box center [144, 22] width 30 height 14
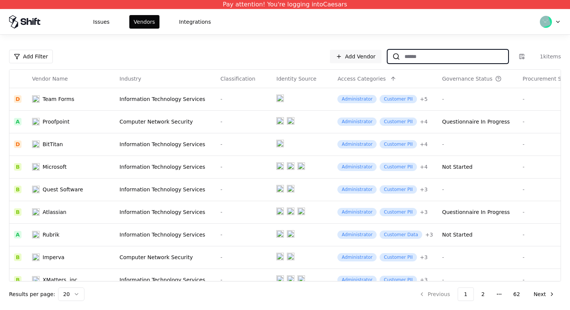
click at [426, 57] on input at bounding box center [454, 57] width 108 height 14
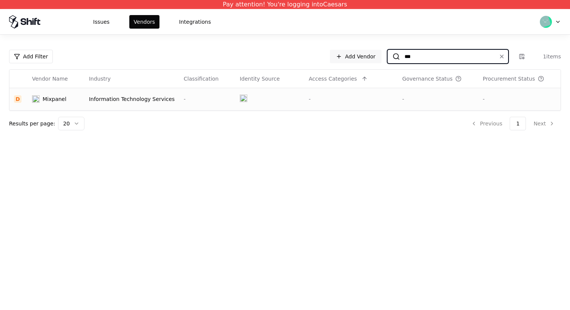
type input "***"
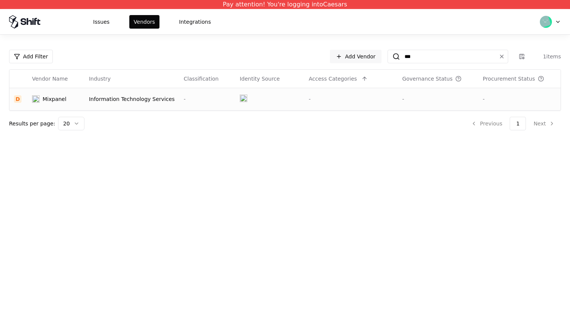
click at [169, 98] on td "Information Technology Services" at bounding box center [131, 99] width 95 height 23
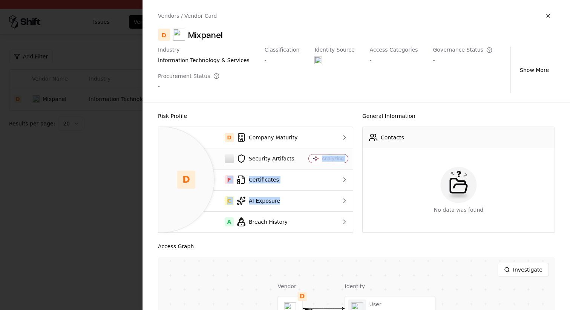
drag, startPoint x: 293, startPoint y: 202, endPoint x: 292, endPoint y: 165, distance: 36.6
click at [292, 165] on tbody "D Company Maturity Security Artifacts Analyzing F Certificates C AI Exposure A …" at bounding box center [255, 180] width 195 height 106
click at [324, 237] on div "Risk Profile D D Company Maturity Security Artifacts Analyzing F Certificates C…" at bounding box center [356, 207] width 427 height 208
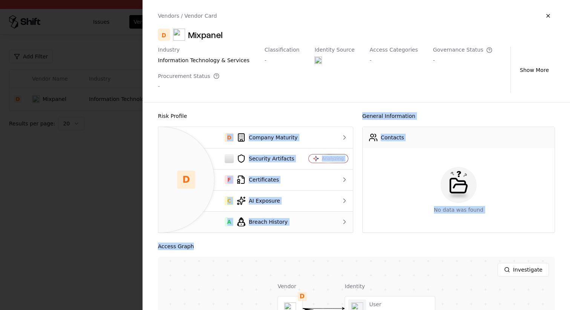
drag, startPoint x: 325, startPoint y: 247, endPoint x: 322, endPoint y: 217, distance: 30.3
click at [322, 217] on div "Risk Profile D D Company Maturity Security Artifacts Analyzing F Certificates C…" at bounding box center [356, 207] width 427 height 208
drag, startPoint x: 331, startPoint y: 261, endPoint x: 331, endPoint y: 230, distance: 31.7
click at [331, 230] on div "Risk Profile D D Company Maturity Security Artifacts Analyzing F Certificates C…" at bounding box center [356, 207] width 427 height 208
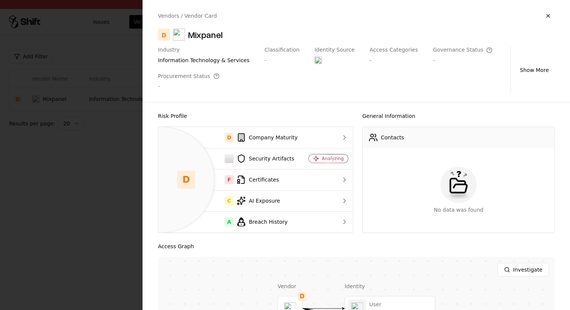
click at [329, 269] on div "Investigate" at bounding box center [356, 270] width 397 height 26
click at [360, 308] on div at bounding box center [391, 309] width 90 height 24
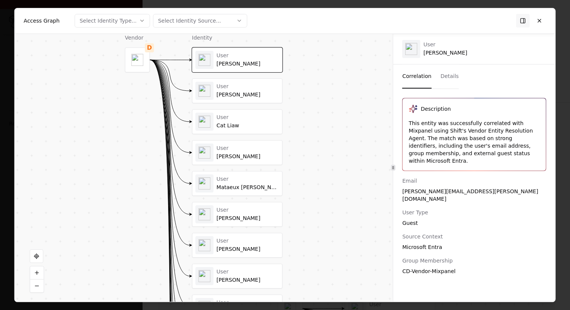
click at [244, 92] on div "Caroline Philbin" at bounding box center [248, 95] width 63 height 7
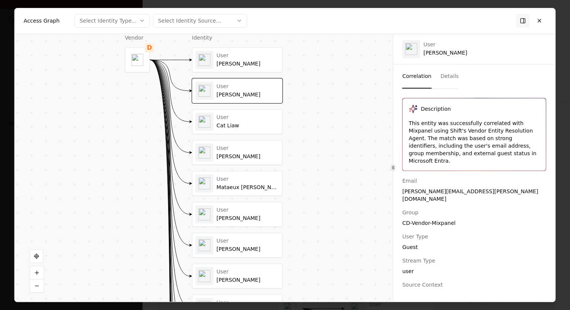
click at [243, 119] on div "User" at bounding box center [248, 117] width 63 height 7
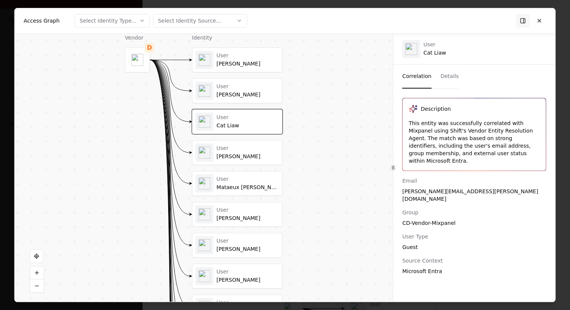
click at [240, 150] on div "User" at bounding box center [248, 148] width 63 height 7
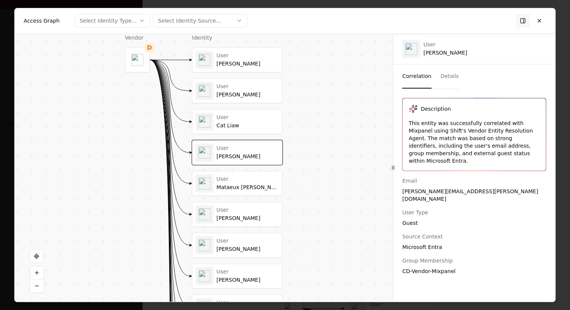
click at [240, 177] on div "User" at bounding box center [248, 179] width 63 height 7
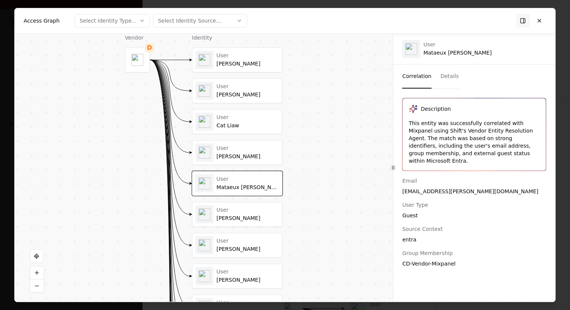
click at [241, 203] on div "User Kevin Jeffery" at bounding box center [237, 215] width 90 height 24
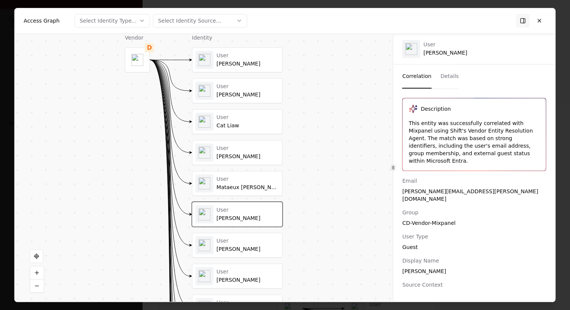
click at [241, 229] on div "User Chris Grau User Caroline Philbin User Cat Liaw User Rich Mahon User Mataeu…" at bounding box center [237, 308] width 91 height 520
click at [240, 238] on div "User" at bounding box center [248, 241] width 63 height 7
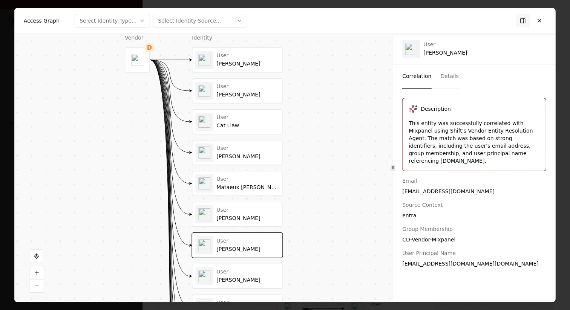
click at [258, 264] on div "User Aaron Krivitzky" at bounding box center [237, 276] width 91 height 25
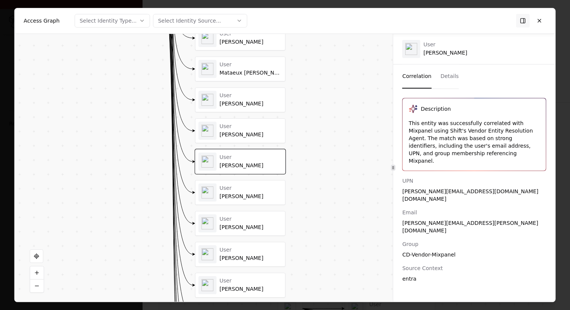
drag, startPoint x: 296, startPoint y: 261, endPoint x: 301, endPoint y: 128, distance: 132.9
click at [301, 128] on div "Vendor D Identity User Chris Grau User Caroline Philbin User Cat Liaw User Rich…" at bounding box center [204, 168] width 378 height 269
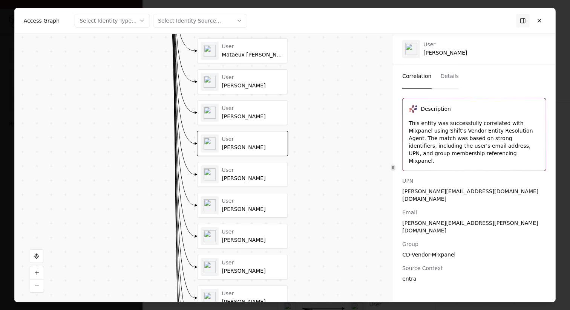
click at [264, 172] on div "User" at bounding box center [253, 170] width 63 height 7
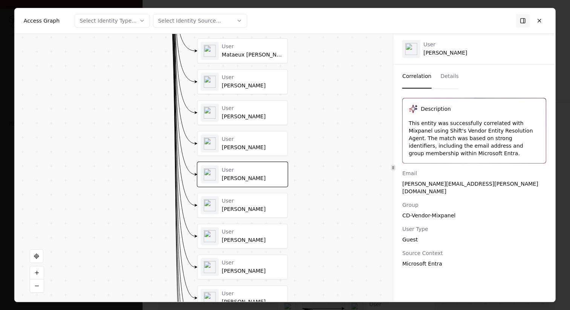
click at [262, 194] on div "User Alexander Birch" at bounding box center [243, 205] width 90 height 24
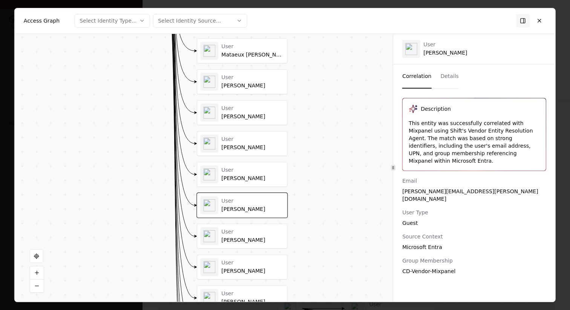
click at [261, 241] on div "Cara Cheng" at bounding box center [252, 240] width 63 height 7
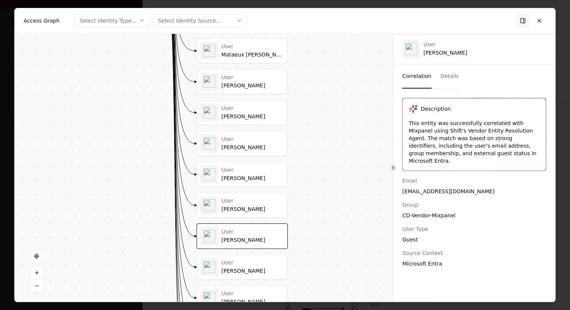
click at [274, 267] on div "User Shayan Aminmadani" at bounding box center [252, 267] width 63 height 15
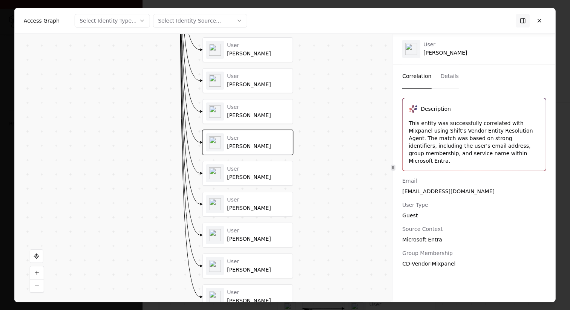
drag, startPoint x: 307, startPoint y: 260, endPoint x: 319, endPoint y: 109, distance: 152.1
click at [319, 109] on div "Vendor D Identity User Chris Grau User Caroline Philbin User Cat Liaw User Rich…" at bounding box center [204, 168] width 378 height 269
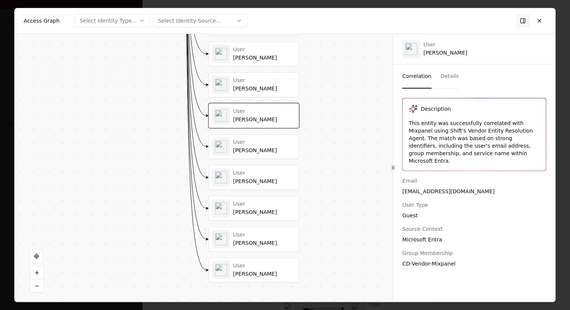
click at [272, 223] on div "User Chris Grau User Caroline Philbin User Cat Liaw User Rich Mahon User Mataeu…" at bounding box center [254, 23] width 91 height 520
click at [270, 241] on div "Matt Van Winkle" at bounding box center [264, 244] width 63 height 7
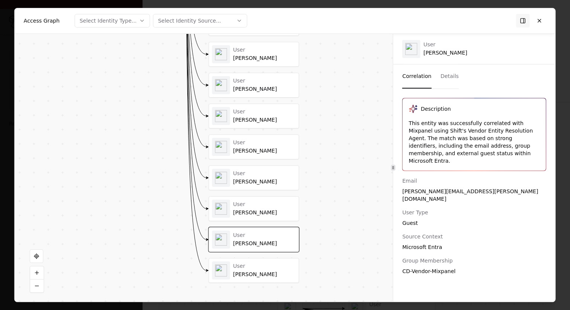
click at [269, 259] on div "User Aaron Krivitzky" at bounding box center [254, 271] width 90 height 24
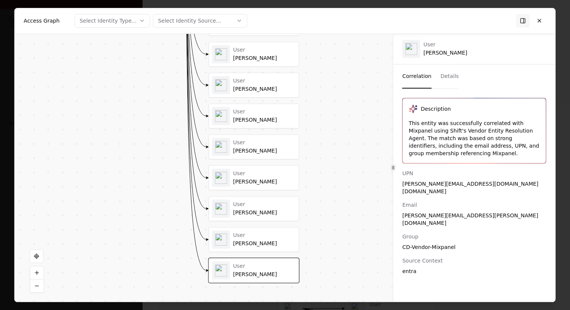
click at [449, 77] on button "Details" at bounding box center [450, 76] width 18 height 24
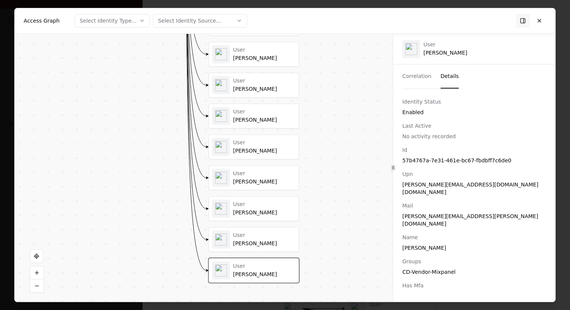
click at [259, 238] on div "User" at bounding box center [264, 235] width 63 height 7
click at [268, 213] on div "Alexander Birch" at bounding box center [264, 213] width 63 height 7
click at [281, 179] on div "Matt Rodgers" at bounding box center [264, 182] width 63 height 7
click at [282, 135] on div "User Donna Chow" at bounding box center [254, 147] width 90 height 24
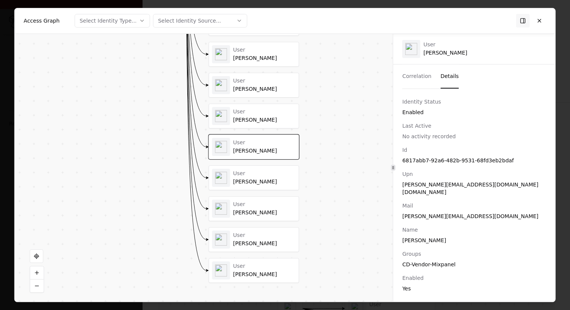
click at [282, 101] on div "User Chris Grau User Caroline Philbin User Cat Liaw User Rich Mahon User Mataeu…" at bounding box center [254, 24] width 91 height 520
click at [280, 116] on div "User Shayan Aminmadani" at bounding box center [264, 116] width 63 height 15
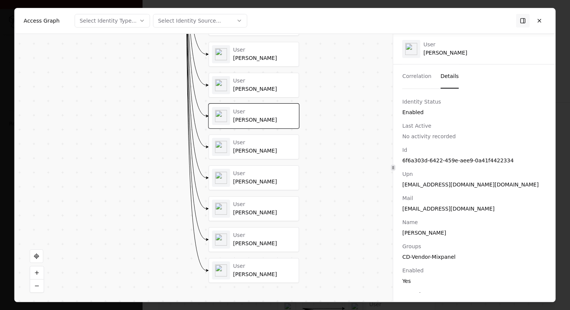
click at [280, 80] on div "User" at bounding box center [264, 81] width 63 height 7
click at [278, 62] on div "User Alexander Birch" at bounding box center [254, 54] width 84 height 18
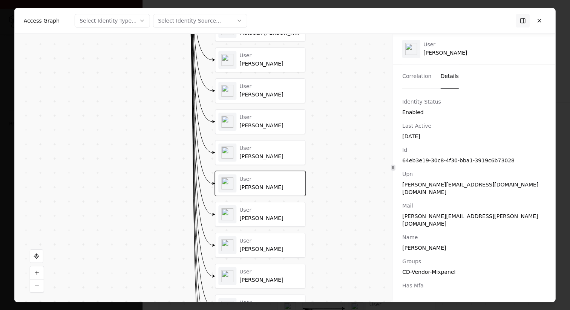
drag, startPoint x: 311, startPoint y: 46, endPoint x: 317, endPoint y: 175, distance: 129.5
click at [317, 175] on div "Vendor D Identity User Chris Grau User Caroline Philbin User Cat Liaw User Rich…" at bounding box center [204, 168] width 378 height 269
click at [278, 155] on div "Marissa Kuhrau" at bounding box center [271, 157] width 63 height 7
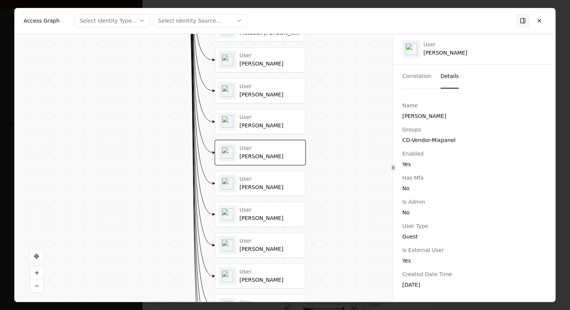
scroll to position [137, 0]
click at [288, 118] on div "User" at bounding box center [271, 117] width 63 height 7
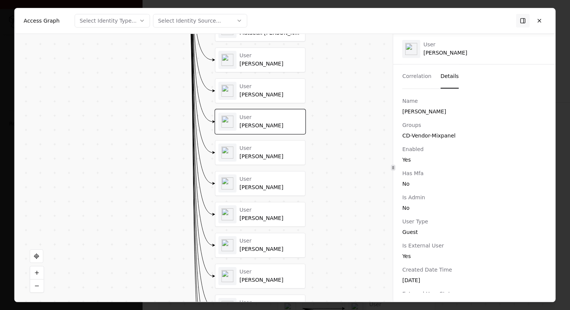
click at [285, 89] on div "User" at bounding box center [271, 86] width 63 height 7
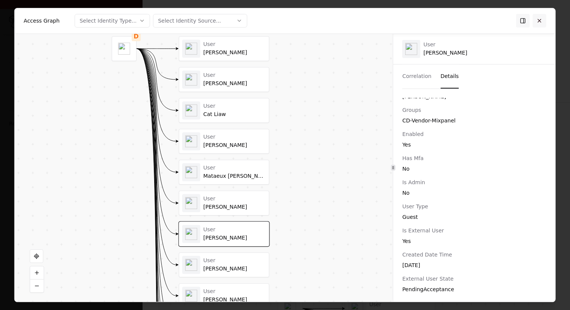
click at [538, 21] on button at bounding box center [540, 21] width 14 height 14
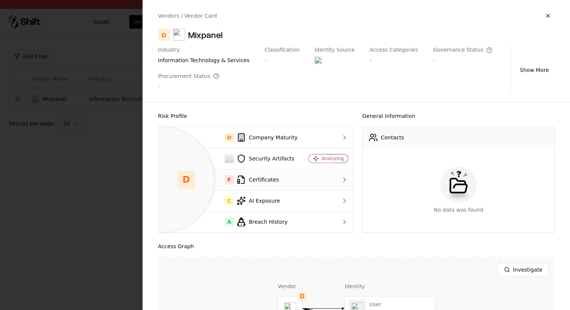
click at [274, 182] on div "F Certificates" at bounding box center [231, 179] width 134 height 9
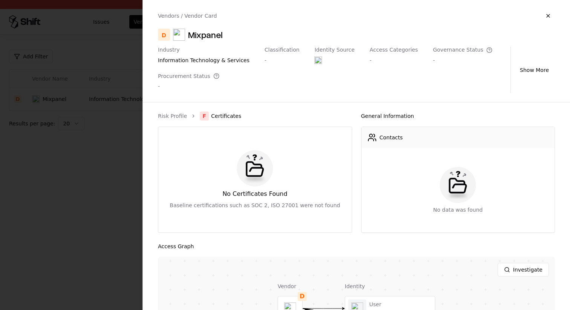
click at [70, 123] on div at bounding box center [285, 155] width 570 height 310
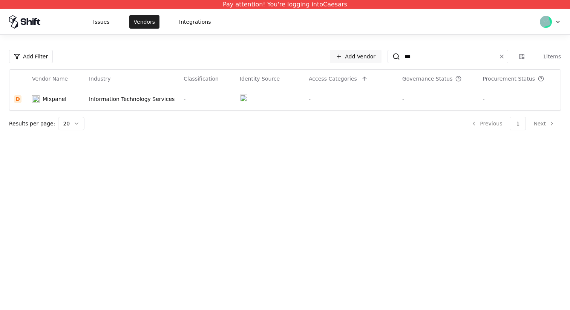
click at [142, 23] on button "Vendors" at bounding box center [144, 22] width 30 height 14
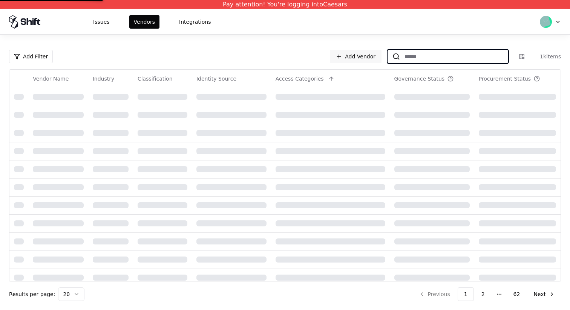
click at [489, 56] on input at bounding box center [454, 57] width 108 height 14
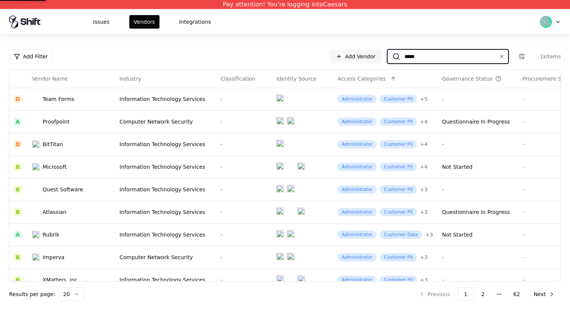
type input "******"
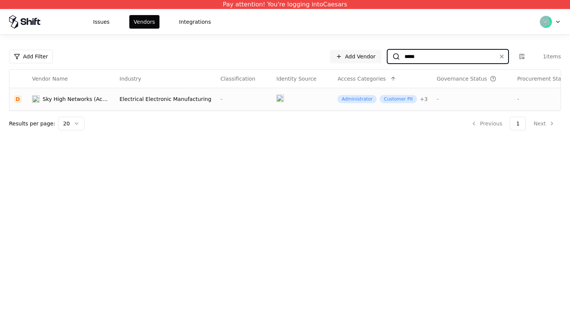
type input "*****"
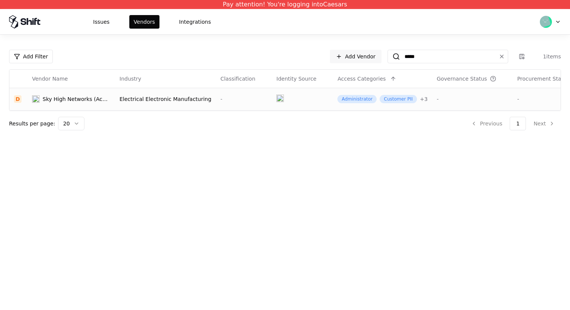
click at [143, 97] on div "Electrical Electronic Manufacturing" at bounding box center [166, 99] width 92 height 8
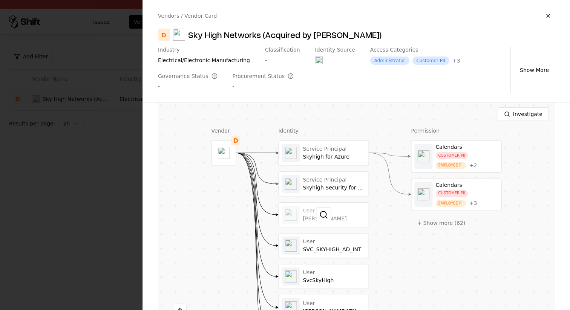
scroll to position [279, 0]
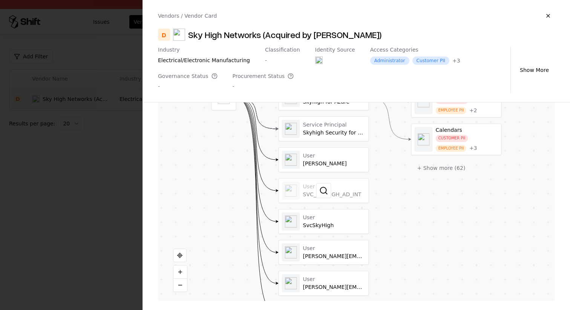
click at [340, 189] on div at bounding box center [324, 191] width 90 height 24
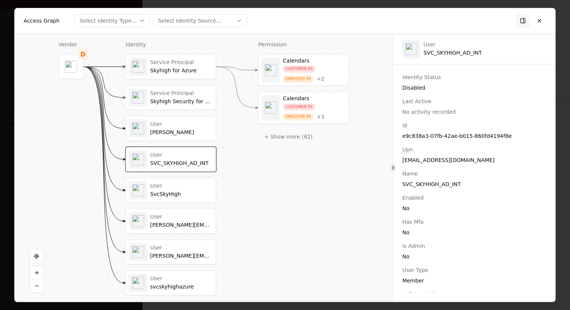
click at [183, 193] on div "SvcSkyHigh" at bounding box center [181, 194] width 63 height 7
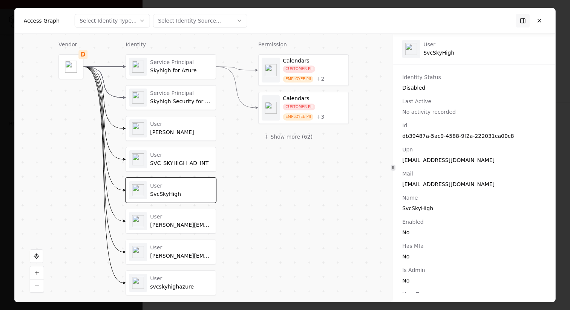
click at [186, 153] on div "User" at bounding box center [181, 155] width 63 height 7
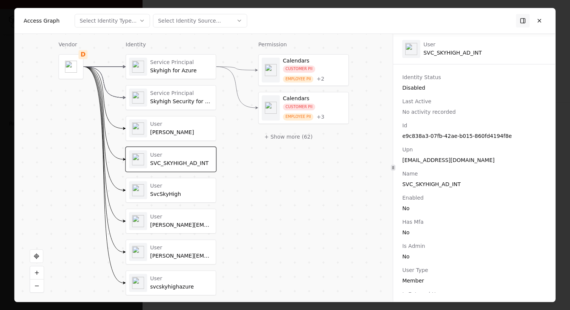
click at [181, 189] on div "User" at bounding box center [181, 186] width 63 height 7
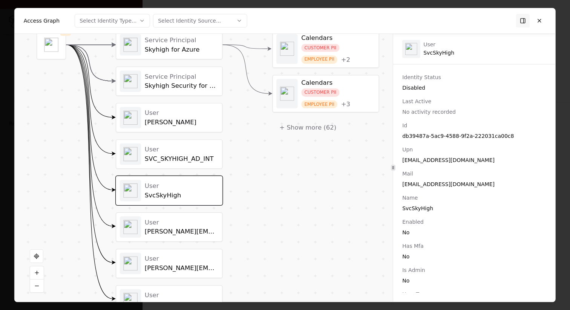
click at [186, 161] on div "SVC_SKYHIGH_AD_INT" at bounding box center [182, 159] width 74 height 8
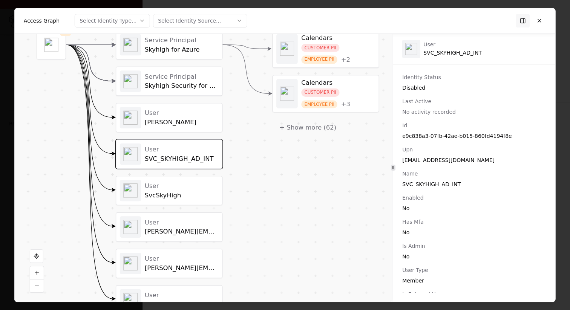
click at [202, 82] on div "Skyhigh Security for Office 365" at bounding box center [182, 86] width 74 height 8
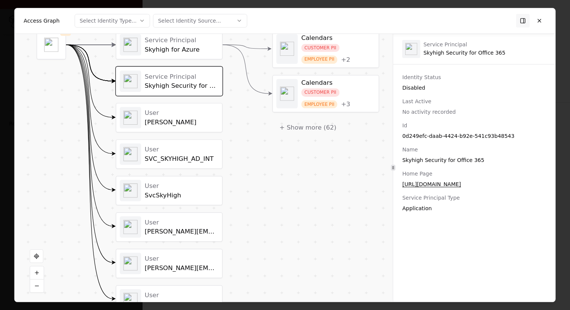
click at [200, 59] on div "Service Principal Skyhigh for Azure" at bounding box center [169, 44] width 107 height 29
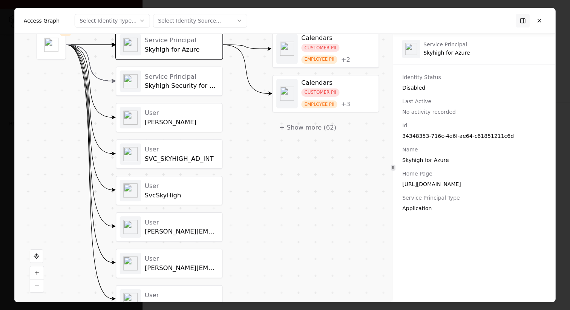
click at [193, 81] on div "Service Principal Skyhigh Security for Office 365" at bounding box center [182, 80] width 74 height 17
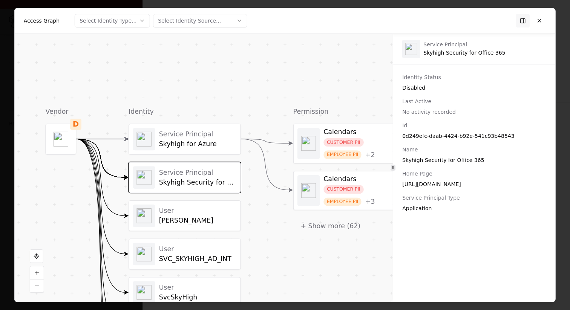
click at [225, 147] on div "Skyhigh for Azure" at bounding box center [198, 144] width 78 height 8
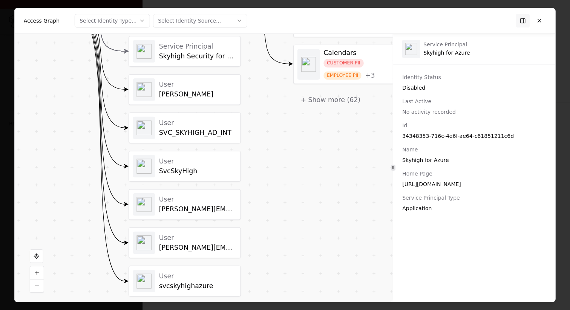
click at [196, 202] on div "User" at bounding box center [198, 199] width 78 height 8
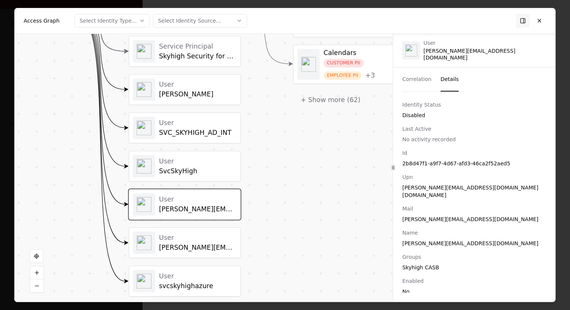
click at [219, 252] on div "User dennen@skyhighnetworks.com" at bounding box center [185, 243] width 104 height 23
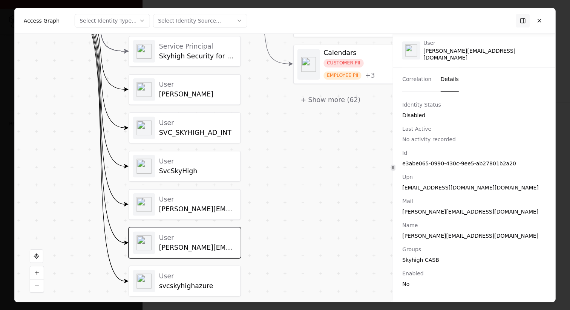
click at [214, 281] on div "User svcskyhighazure" at bounding box center [198, 281] width 78 height 18
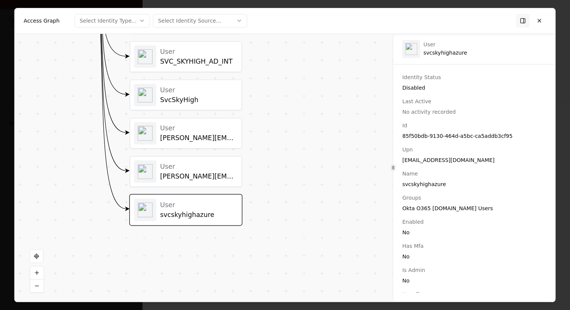
click at [230, 180] on div "[PERSON_NAME][EMAIL_ADDRESS][DOMAIN_NAME]" at bounding box center [199, 177] width 78 height 8
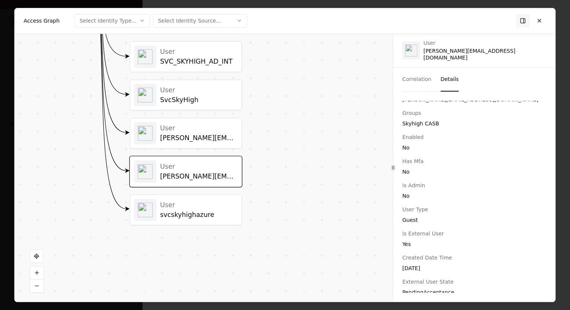
scroll to position [0, 0]
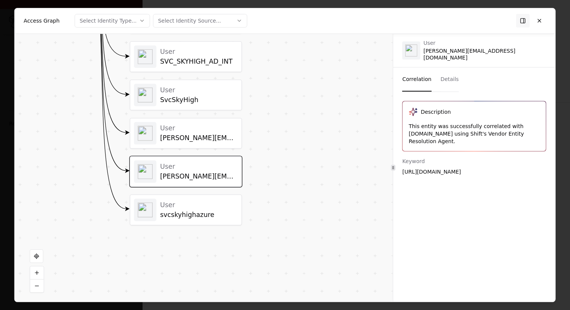
click at [420, 73] on button "Correlation" at bounding box center [416, 80] width 29 height 24
click at [206, 136] on div "[PERSON_NAME][EMAIL_ADDRESS][DOMAIN_NAME]" at bounding box center [199, 138] width 78 height 8
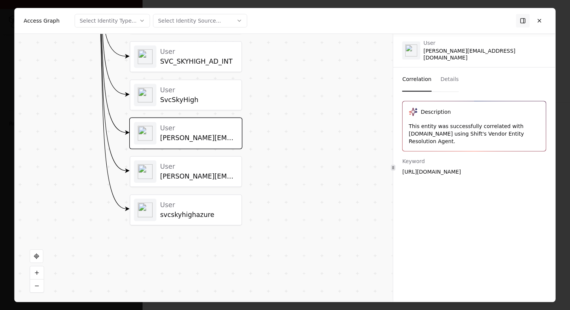
click at [217, 98] on div "SvcSkyHigh" at bounding box center [199, 100] width 78 height 8
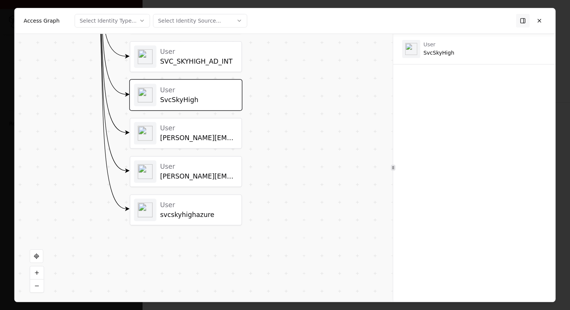
click at [175, 57] on div "User SVC_SKYHIGH_AD_INT" at bounding box center [199, 57] width 78 height 18
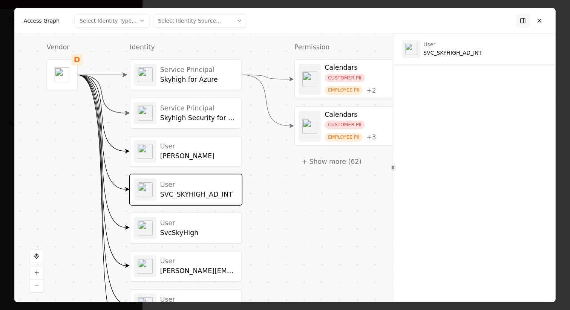
click at [215, 88] on div "Service Principal Skyhigh for Azure" at bounding box center [185, 75] width 111 height 30
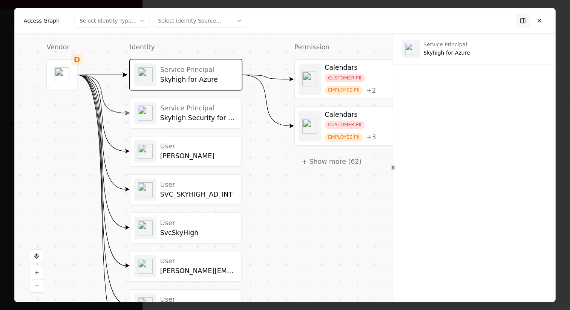
scroll to position [279, 0]
click at [185, 233] on div "SvcSkyHigh" at bounding box center [199, 233] width 78 height 8
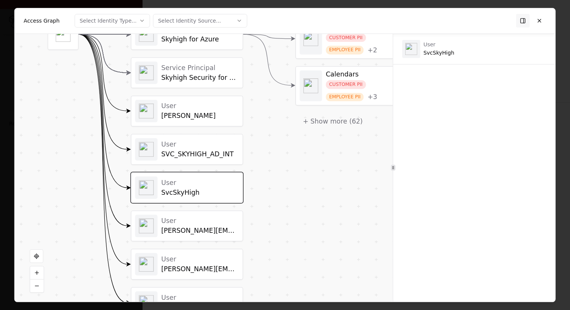
click at [236, 230] on div "[PERSON_NAME][EMAIL_ADDRESS][DOMAIN_NAME]" at bounding box center [200, 231] width 78 height 8
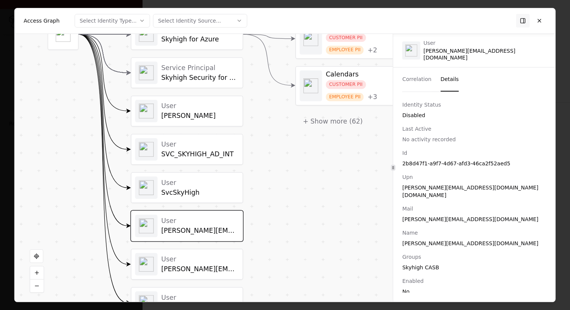
click at [446, 82] on button "Details" at bounding box center [450, 80] width 18 height 24
click at [190, 52] on div "Service Principal Skyhigh for Azure Service Principal Skyhigh Security for Offi…" at bounding box center [187, 168] width 112 height 299
click at [207, 80] on div "Skyhigh Security for Office 365" at bounding box center [200, 78] width 78 height 8
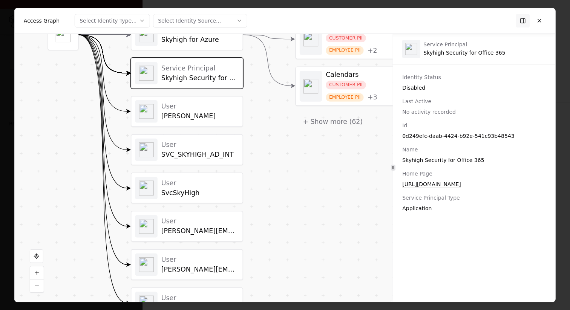
click at [194, 123] on div "User [PERSON_NAME]" at bounding box center [186, 112] width 111 height 30
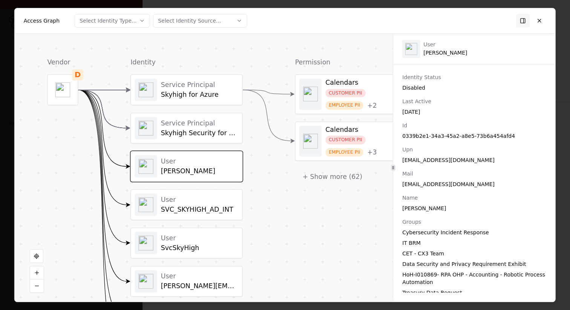
click at [344, 144] on div "CUSTOMER PII EMPLOYEE PII + 3" at bounding box center [365, 145] width 78 height 21
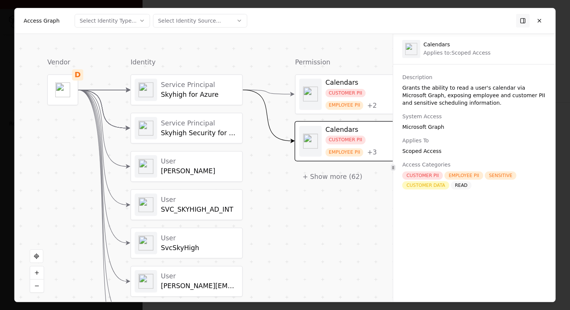
click at [212, 96] on div "Skyhigh for Azure" at bounding box center [200, 95] width 78 height 8
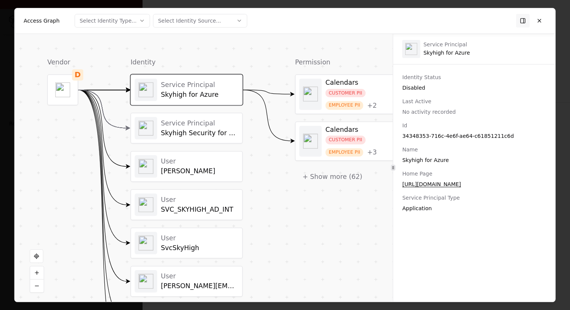
click at [210, 131] on div "Skyhigh Security for Office 365" at bounding box center [200, 133] width 78 height 8
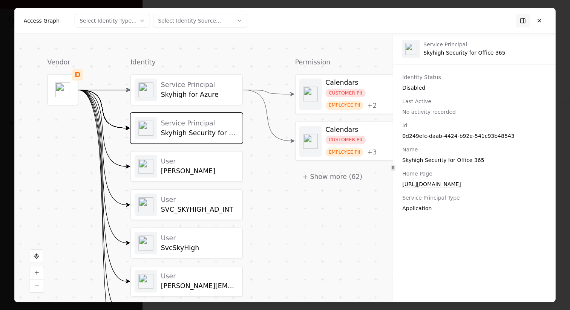
click at [197, 168] on div "[PERSON_NAME]" at bounding box center [200, 171] width 78 height 8
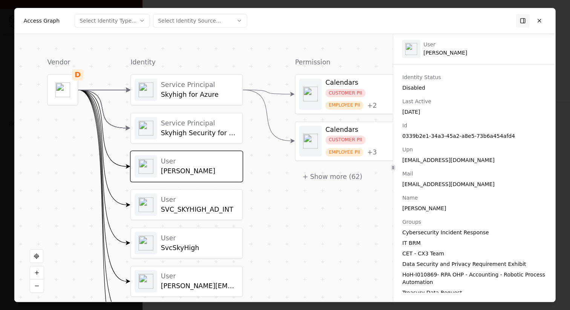
click at [104, 91] on div "Vendor D Identity Service Principal Skyhigh for Azure Service Principal Skyhigh…" at bounding box center [227, 215] width 360 height 316
click at [544, 19] on button at bounding box center [540, 21] width 14 height 14
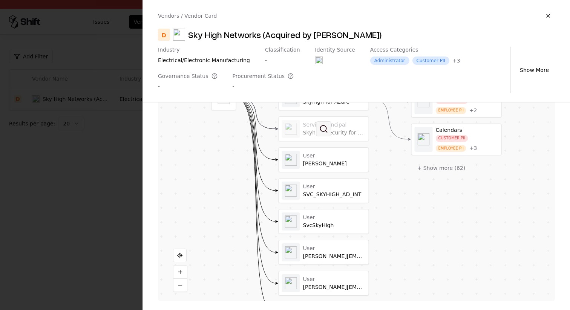
click at [324, 130] on button at bounding box center [323, 128] width 15 height 15
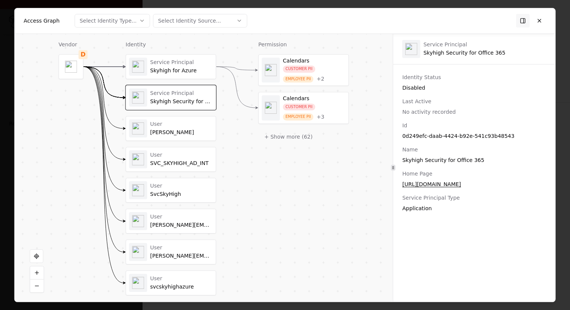
click at [177, 143] on div "Service Principal Skyhigh for Azure Service Principal Skyhigh Security for Offi…" at bounding box center [171, 174] width 91 height 241
click at [185, 123] on div "User" at bounding box center [181, 124] width 63 height 7
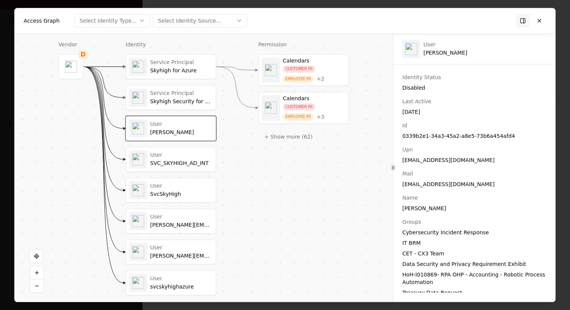
click at [180, 155] on div "User" at bounding box center [181, 155] width 63 height 7
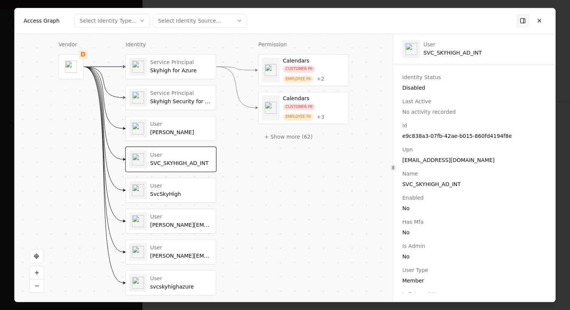
click at [177, 175] on div "Service Principal Skyhigh for Azure Service Principal Skyhigh Security for Offi…" at bounding box center [171, 174] width 91 height 241
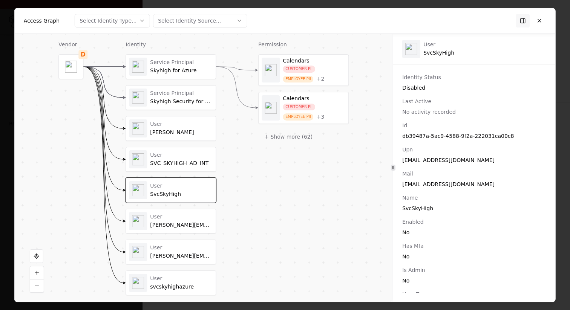
click at [184, 70] on div "Skyhigh for Azure" at bounding box center [181, 71] width 63 height 7
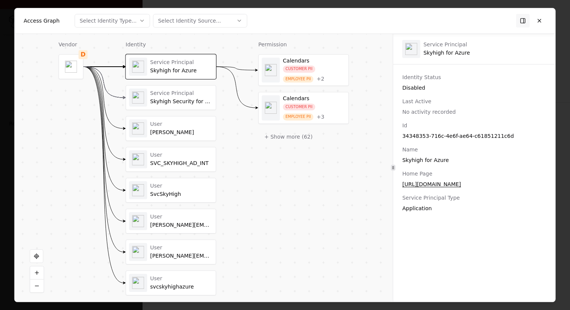
click at [182, 99] on div "Skyhigh Security for Office 365" at bounding box center [181, 101] width 63 height 7
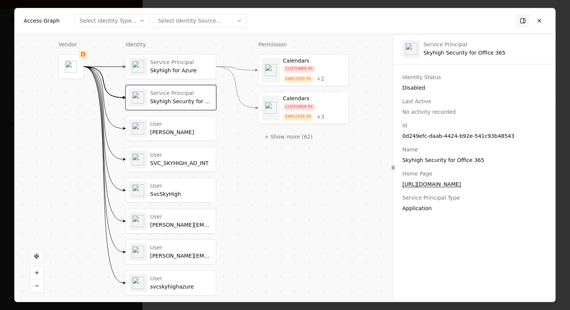
click at [181, 121] on div "User" at bounding box center [181, 124] width 63 height 7
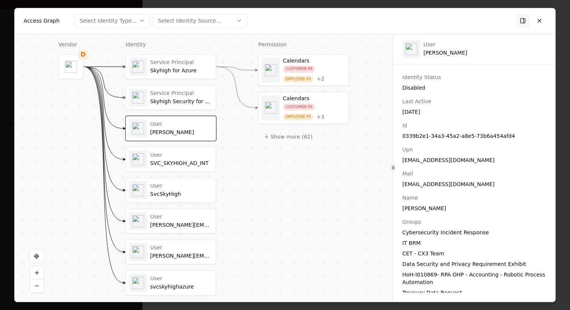
click at [175, 156] on div "User" at bounding box center [181, 155] width 63 height 7
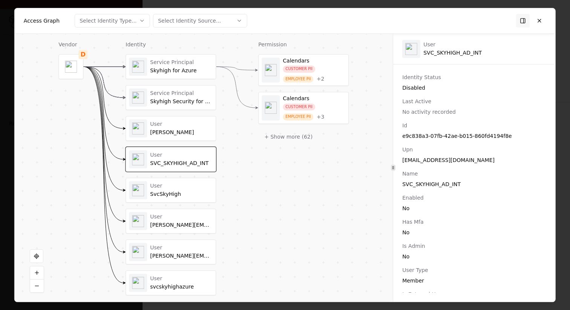
click at [167, 201] on div "User [PERSON_NAME]" at bounding box center [171, 190] width 90 height 24
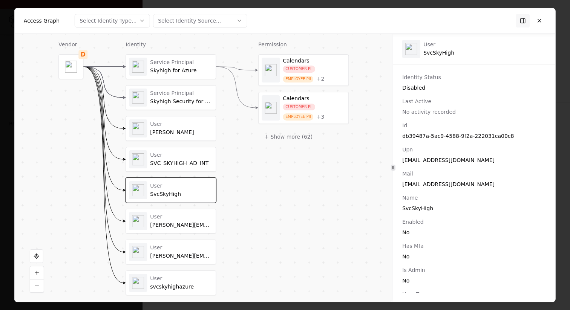
click at [161, 224] on div "[PERSON_NAME][EMAIL_ADDRESS][DOMAIN_NAME]" at bounding box center [181, 225] width 63 height 7
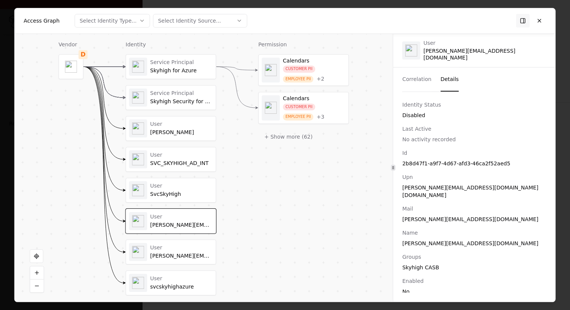
click at [186, 255] on div "[PERSON_NAME][EMAIL_ADDRESS][DOMAIN_NAME]" at bounding box center [181, 256] width 63 height 7
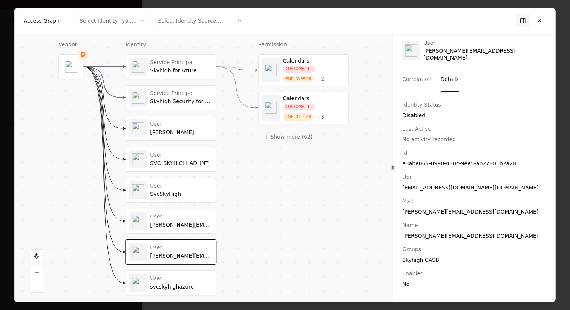
click at [181, 273] on div "User svcskyhighazure" at bounding box center [171, 283] width 90 height 24
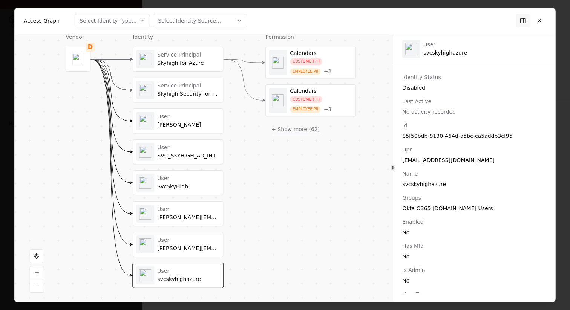
click at [301, 135] on button "+ Show more ( 62 )" at bounding box center [296, 130] width 60 height 14
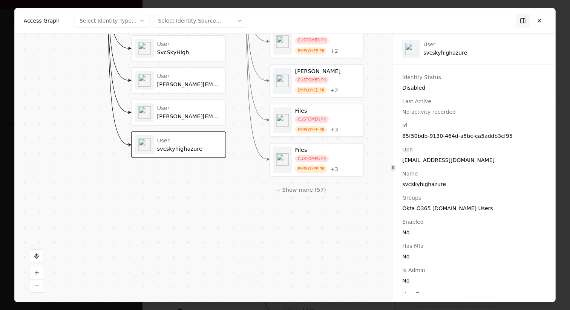
click at [299, 193] on button "+ Show more ( 57 )" at bounding box center [301, 190] width 63 height 14
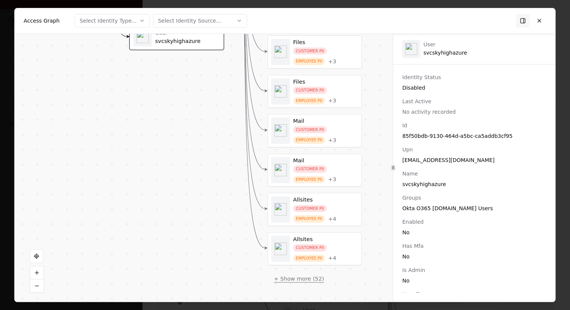
click at [310, 282] on button "+ Show more ( 52 )" at bounding box center [299, 279] width 63 height 14
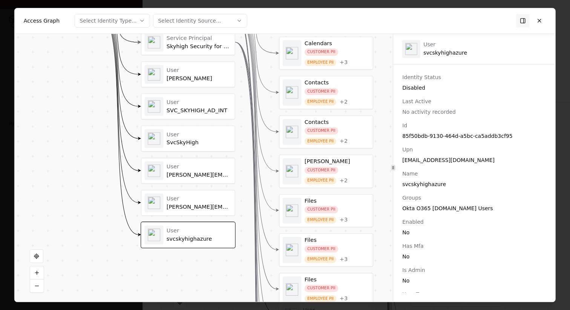
drag, startPoint x: 314, startPoint y: 148, endPoint x: 315, endPoint y: 302, distance: 154.3
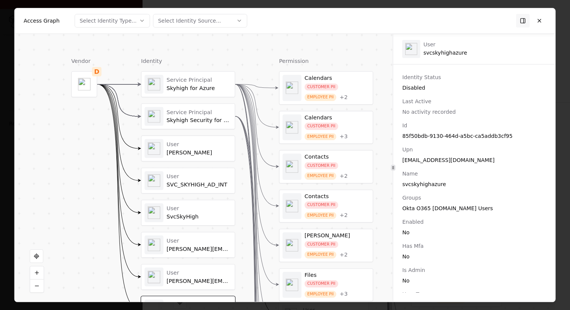
click at [210, 114] on div "Service Principal" at bounding box center [199, 112] width 65 height 7
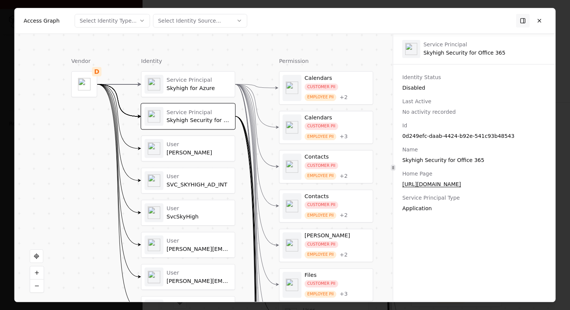
click at [472, 135] on div "0d249efc-daab-4424-b92e-541c93b48543" at bounding box center [474, 136] width 144 height 8
copy div "0d249efc-daab-4424-b92e-541c93b48543"
click at [191, 83] on div "Service Principal" at bounding box center [199, 80] width 65 height 7
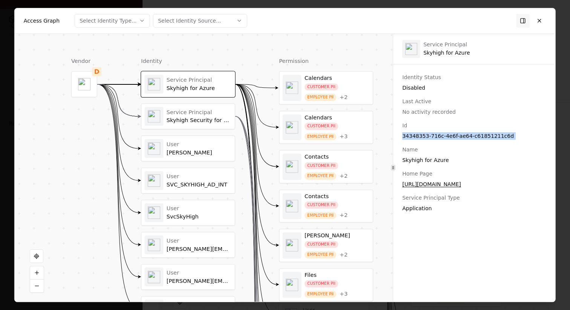
click at [201, 109] on div "Service Principal" at bounding box center [199, 112] width 65 height 7
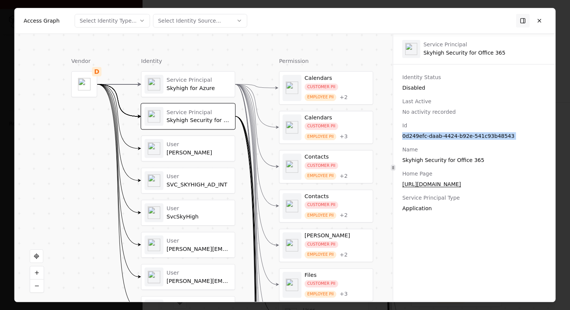
click at [202, 77] on div "Service Principal" at bounding box center [199, 80] width 65 height 7
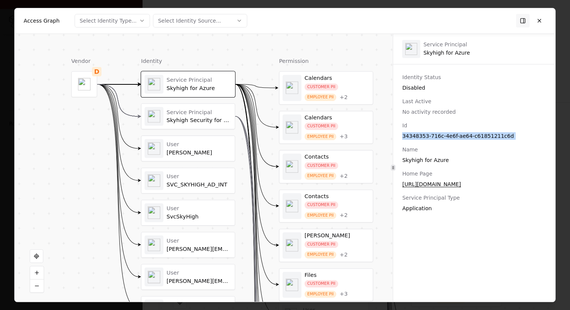
click at [388, 145] on div "Vendor D Identity Service Principal Skyhigh for Azure Service Principal Skyhigh…" at bounding box center [204, 168] width 378 height 269
click at [490, 112] on div "No activity recorded" at bounding box center [474, 112] width 144 height 8
click at [186, 183] on div "SVC_SKYHIGH_AD_INT" at bounding box center [199, 184] width 65 height 7
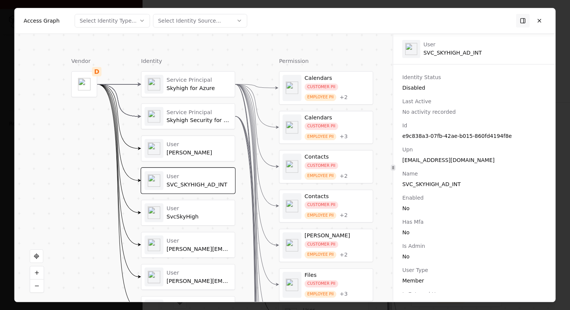
click at [186, 183] on div "SVC_SKYHIGH_AD_INT" at bounding box center [199, 184] width 65 height 7
click at [186, 216] on div "SvcSkyHigh" at bounding box center [199, 216] width 65 height 7
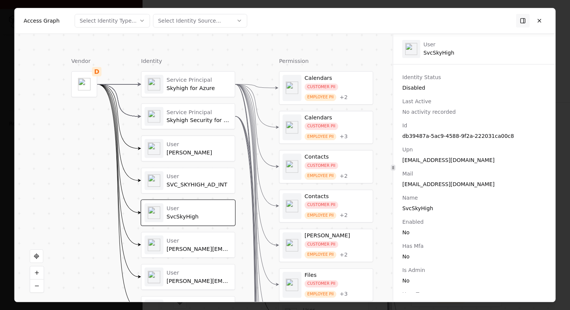
click at [194, 274] on div "User" at bounding box center [199, 273] width 65 height 7
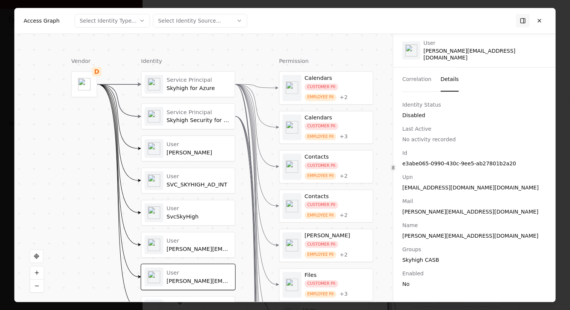
click at [212, 243] on div "User" at bounding box center [199, 240] width 65 height 7
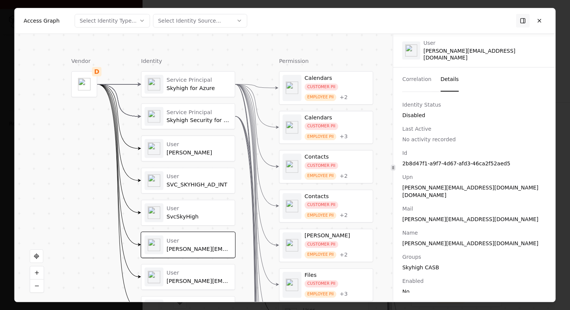
click at [203, 112] on div "Service Principal" at bounding box center [199, 112] width 65 height 7
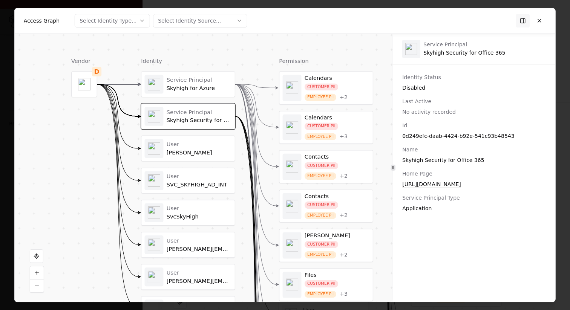
click at [194, 92] on div "Service Principal Skyhigh for Azure" at bounding box center [188, 84] width 87 height 19
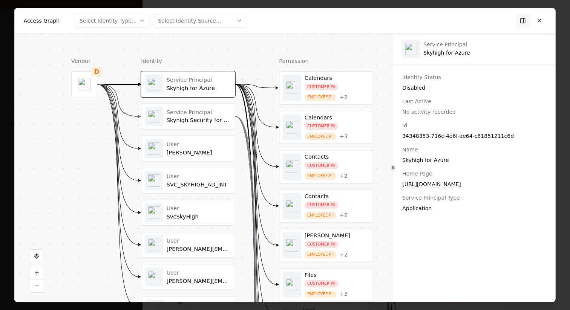
click at [195, 111] on div "Service Principal" at bounding box center [199, 112] width 65 height 7
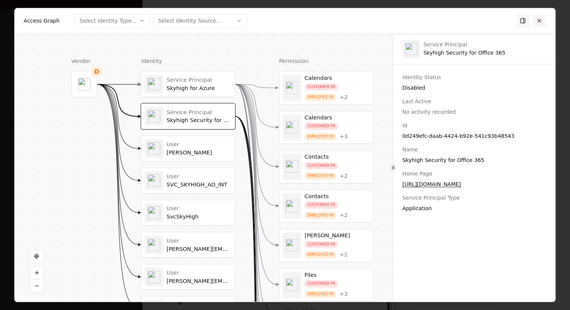
click at [545, 20] on button at bounding box center [540, 21] width 14 height 14
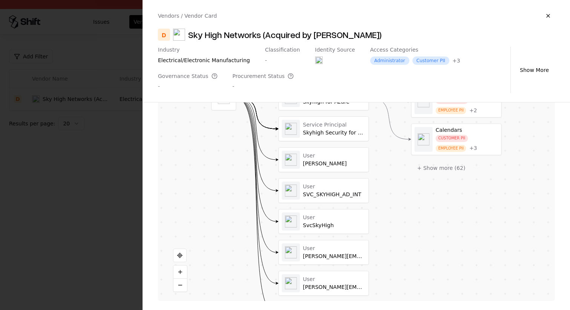
click at [97, 158] on div at bounding box center [285, 155] width 570 height 310
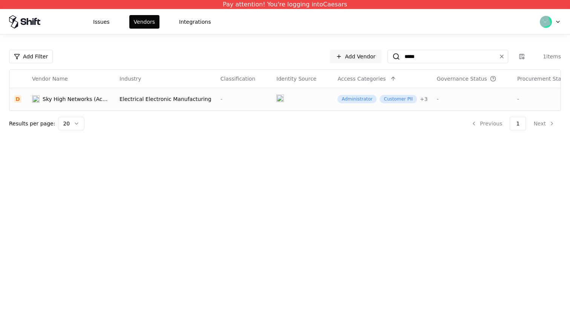
click at [308, 108] on td at bounding box center [302, 99] width 61 height 23
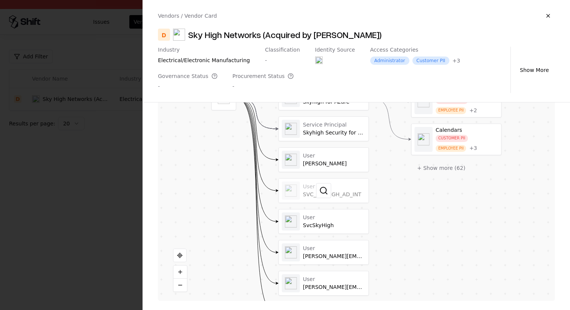
click at [331, 197] on div at bounding box center [324, 191] width 90 height 24
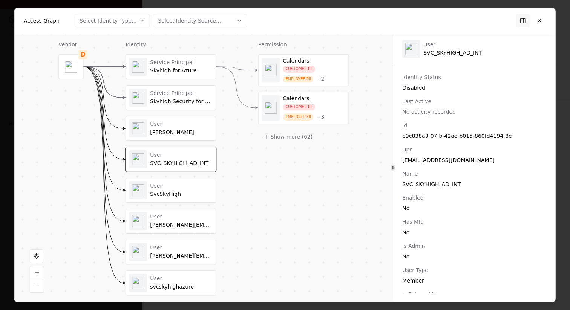
click at [198, 81] on div "Service Principal Skyhigh for Azure Service Principal Skyhigh Security for Offi…" at bounding box center [171, 174] width 91 height 241
click at [200, 22] on div "Select Identity Source..." at bounding box center [189, 21] width 63 height 8
click at [133, 21] on div at bounding box center [285, 155] width 570 height 310
click at [132, 21] on button "Select Identity Type..." at bounding box center [112, 21] width 75 height 14
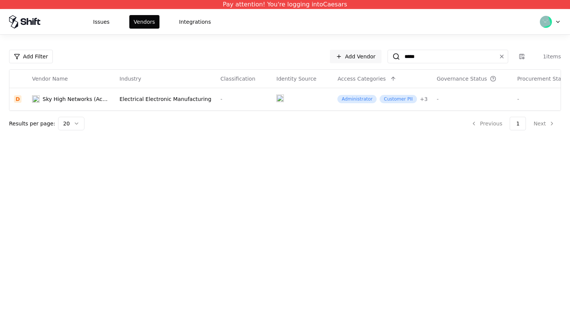
click at [191, 165] on div "Pay attention! You're logging into Caesars Issues Vendors Integrations Add Filt…" at bounding box center [285, 155] width 570 height 310
click at [192, 24] on button "Integrations" at bounding box center [195, 22] width 41 height 14
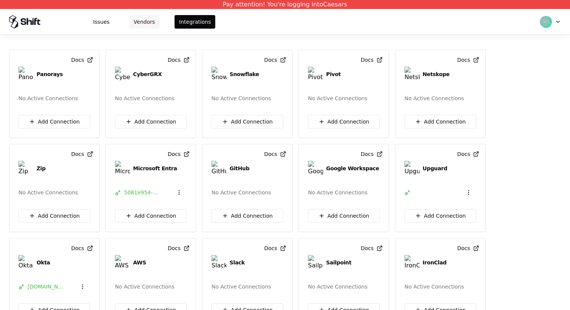
click at [146, 20] on button "Vendors" at bounding box center [144, 22] width 30 height 14
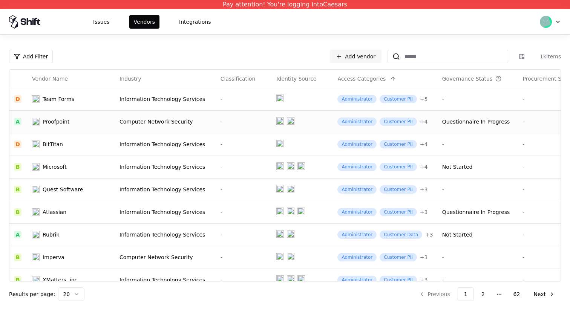
click at [221, 118] on div "-" at bounding box center [244, 122] width 47 height 8
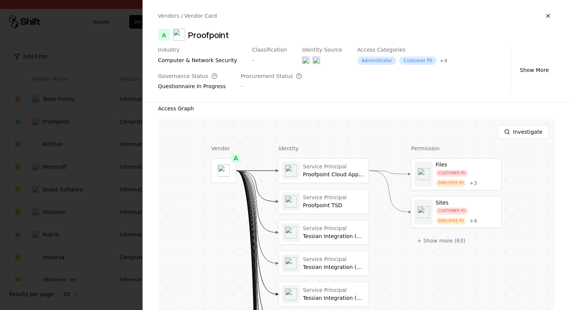
scroll to position [166, 0]
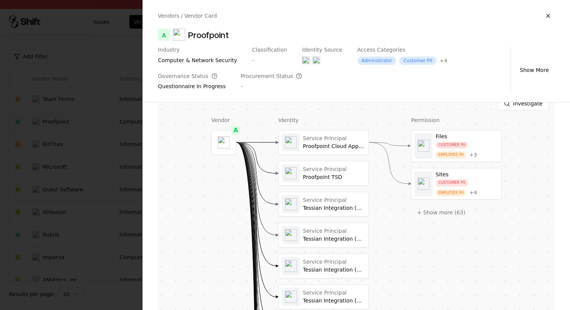
click at [80, 216] on div at bounding box center [285, 155] width 570 height 310
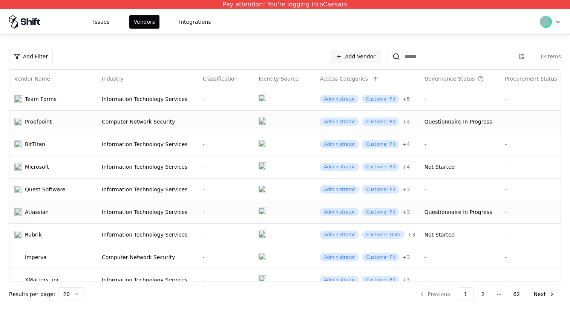
scroll to position [0, 0]
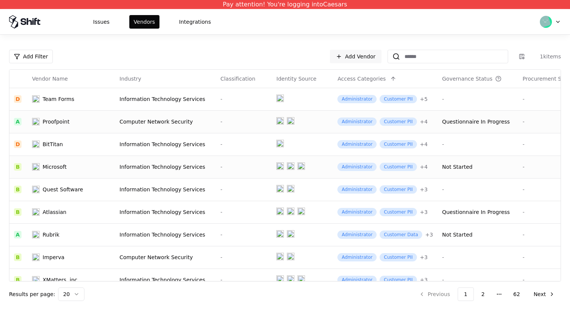
click at [241, 166] on div "-" at bounding box center [244, 167] width 47 height 8
click at [180, 216] on div "Information Technology Services" at bounding box center [166, 213] width 92 height 8
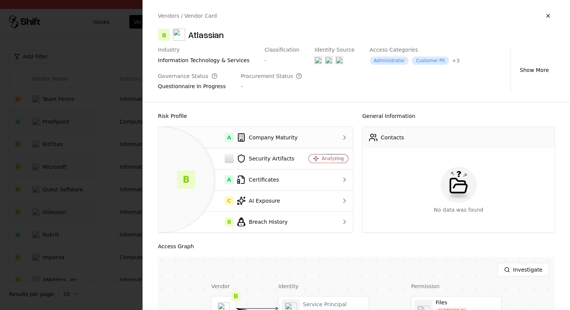
click at [261, 134] on div "A Company Maturity" at bounding box center [231, 137] width 134 height 9
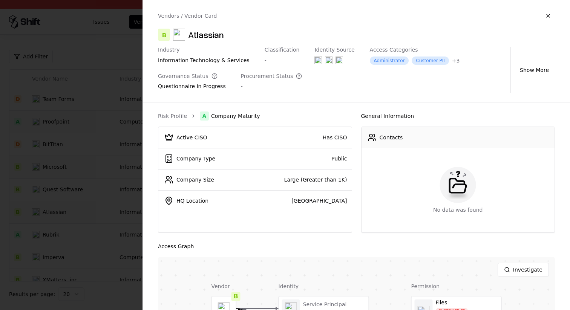
click at [143, 169] on div "Risk Profile A Company Maturity Active CISO Has CISO Company Type Public Compan…" at bounding box center [356, 207] width 427 height 208
click at [129, 185] on div at bounding box center [285, 155] width 570 height 310
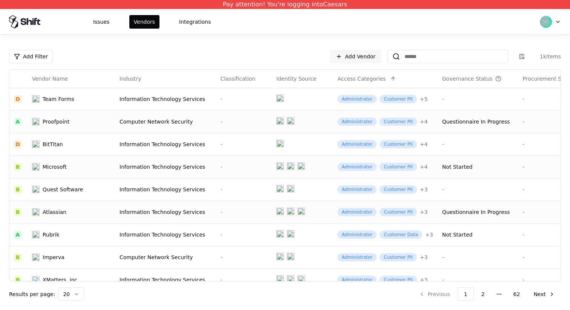
click at [236, 211] on div "-" at bounding box center [244, 213] width 47 height 8
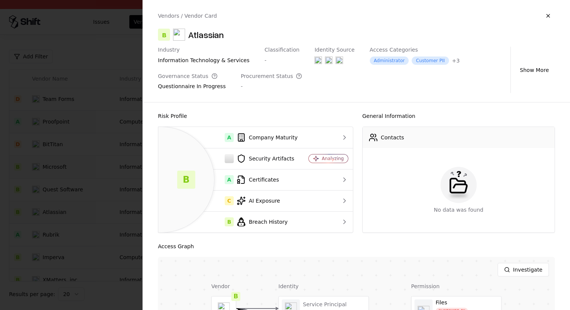
click at [109, 217] on div at bounding box center [285, 155] width 570 height 310
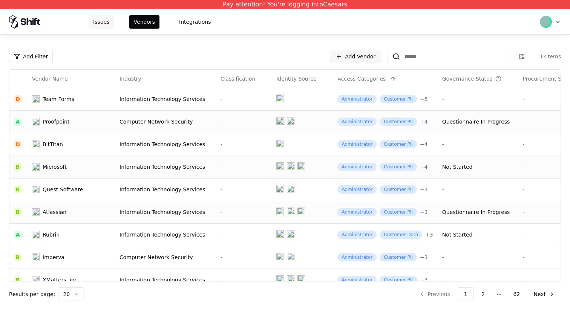
click at [109, 15] on button "Issues" at bounding box center [102, 22] width 26 height 14
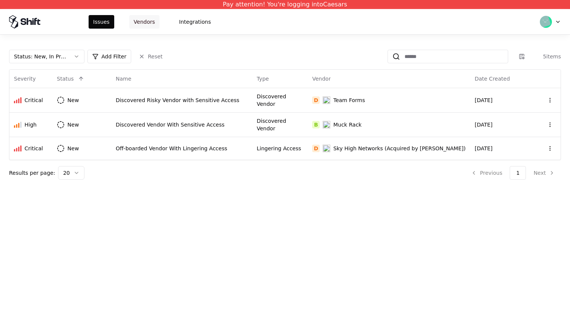
click at [140, 21] on button "Vendors" at bounding box center [144, 22] width 30 height 14
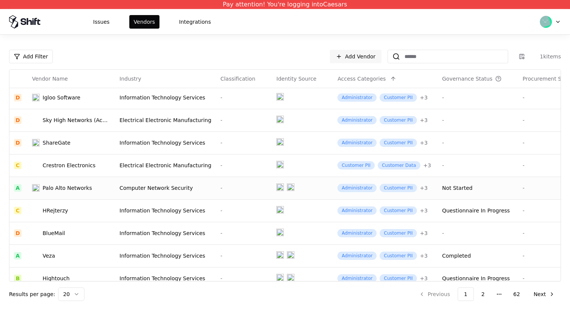
scroll to position [259, 0]
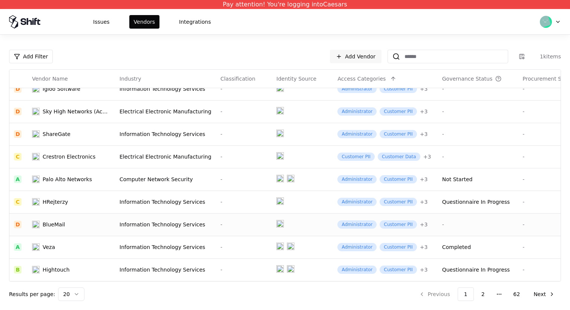
click at [244, 228] on div "-" at bounding box center [244, 225] width 47 height 8
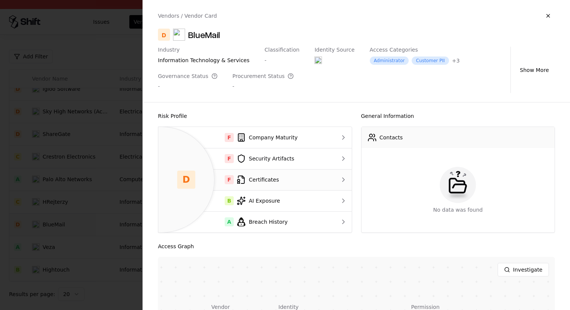
click at [287, 178] on div "F Certificates" at bounding box center [244, 179] width 161 height 9
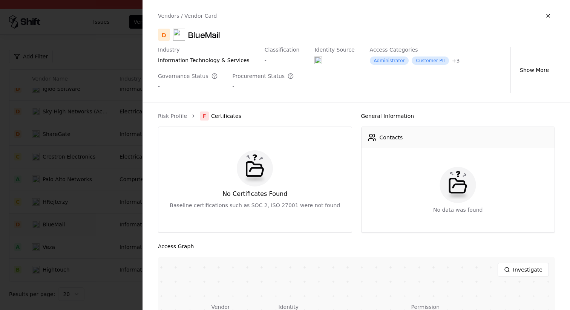
click at [186, 118] on ol "Risk Profile F Certificates" at bounding box center [255, 116] width 194 height 9
click at [181, 117] on link "Risk Profile" at bounding box center [172, 116] width 29 height 8
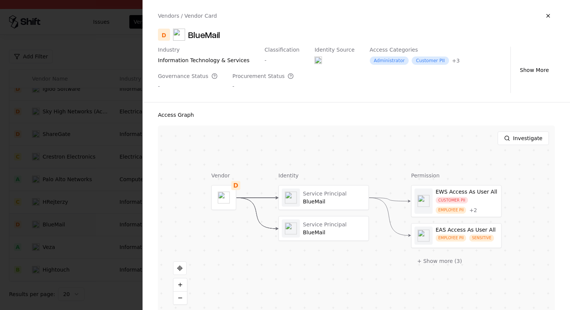
scroll to position [144, 0]
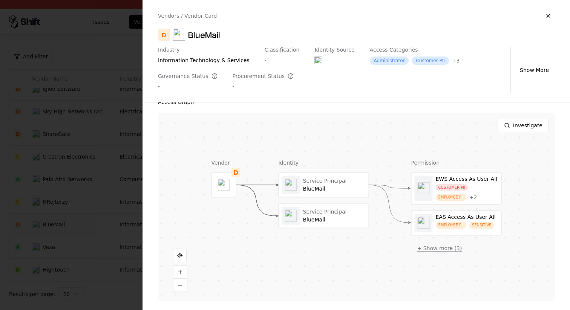
click at [420, 248] on button "+ Show more ( 3 )" at bounding box center [440, 248] width 57 height 14
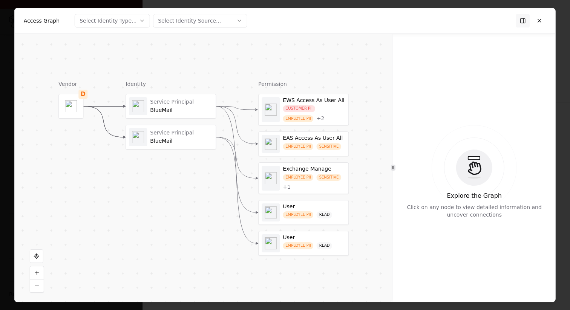
click at [293, 108] on div "CUSTOMER PII" at bounding box center [299, 108] width 32 height 7
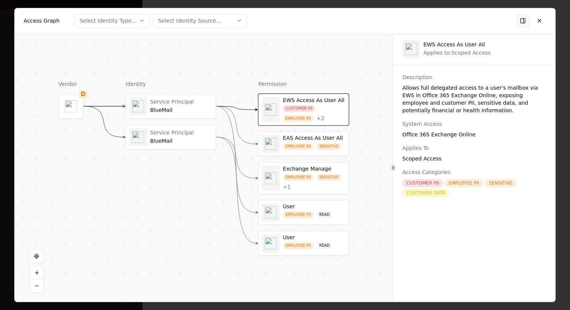
click at [297, 146] on div "EMPLOYEE PII" at bounding box center [298, 146] width 31 height 7
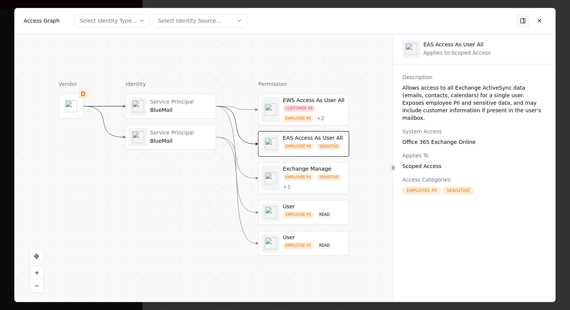
click at [186, 100] on div "Service Principal" at bounding box center [181, 102] width 63 height 7
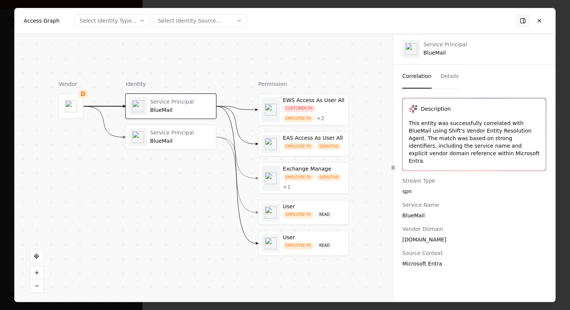
click at [190, 129] on div "Service Principal BlueMail" at bounding box center [171, 137] width 84 height 18
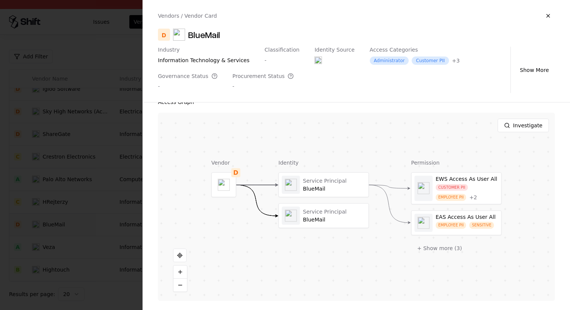
click at [90, 158] on div at bounding box center [285, 155] width 570 height 310
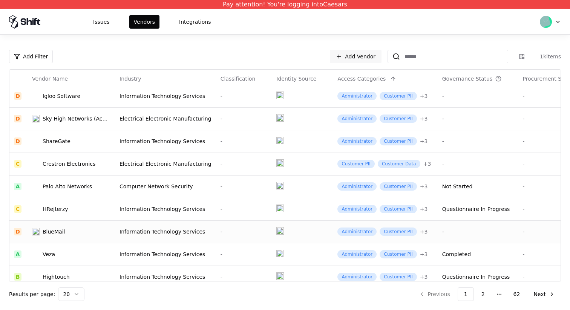
scroll to position [259, 0]
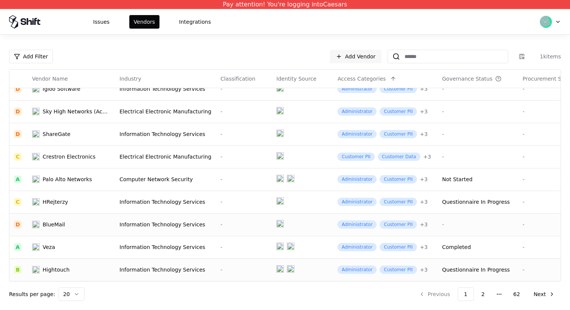
click at [218, 262] on td "-" at bounding box center [244, 270] width 56 height 23
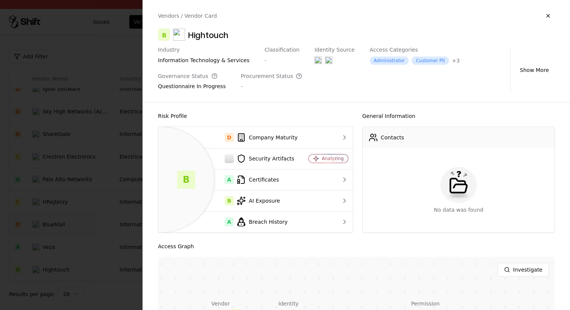
click at [100, 223] on div at bounding box center [285, 155] width 570 height 310
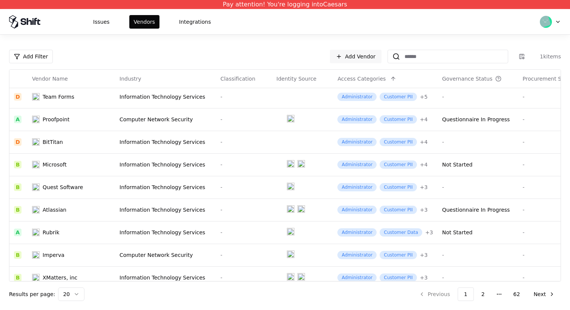
scroll to position [0, 0]
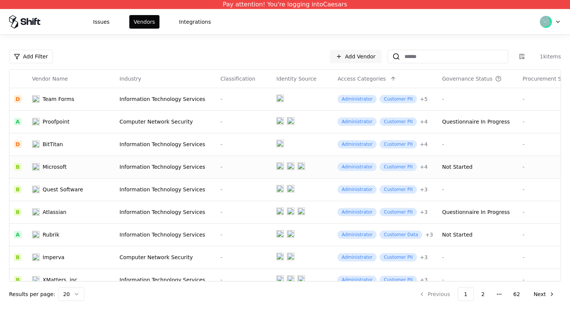
click at [97, 165] on div "Microsoft" at bounding box center [71, 167] width 78 height 8
click at [195, 123] on div "Computer Network Security" at bounding box center [166, 122] width 92 height 8
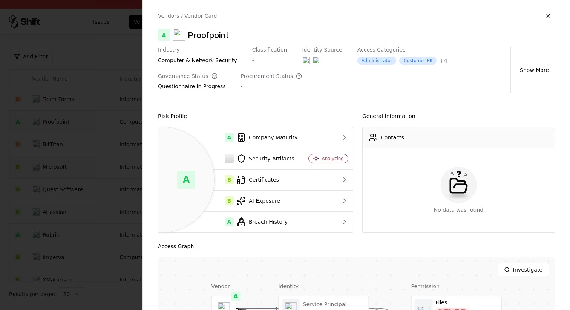
click at [56, 135] on div at bounding box center [285, 155] width 570 height 310
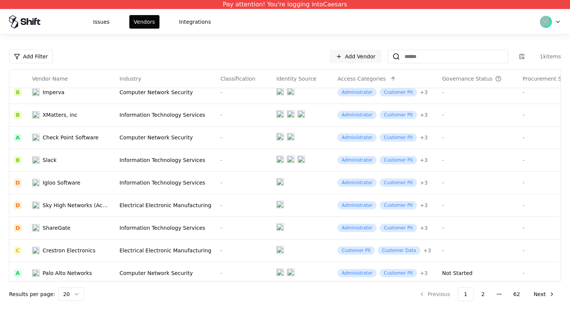
scroll to position [171, 0]
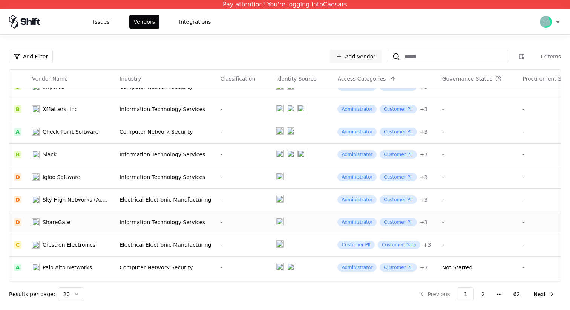
click at [115, 226] on td "Information Technology Services" at bounding box center [165, 222] width 101 height 23
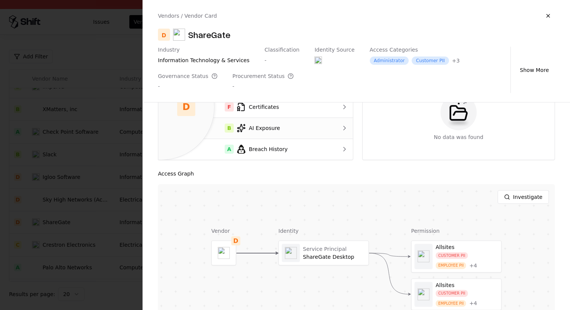
scroll to position [112, 0]
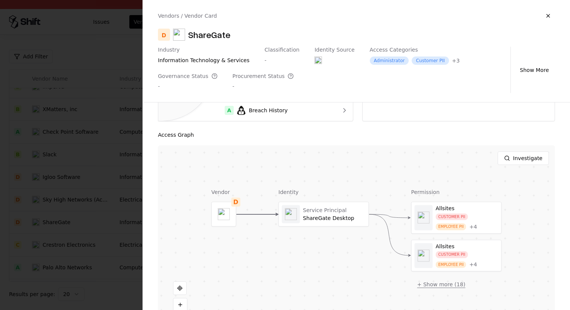
click at [436, 282] on button "+ Show more ( 18 )" at bounding box center [442, 285] width 60 height 14
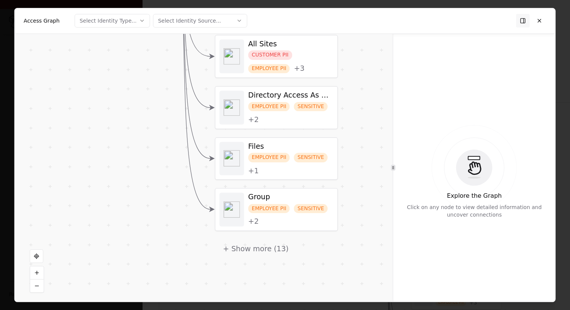
drag, startPoint x: 379, startPoint y: 260, endPoint x: 379, endPoint y: 167, distance: 93.5
click at [379, 167] on div "Vendor D Identity Service Principal ShareGate Desktop Permission Allsites CUSTO…" at bounding box center [204, 168] width 378 height 269
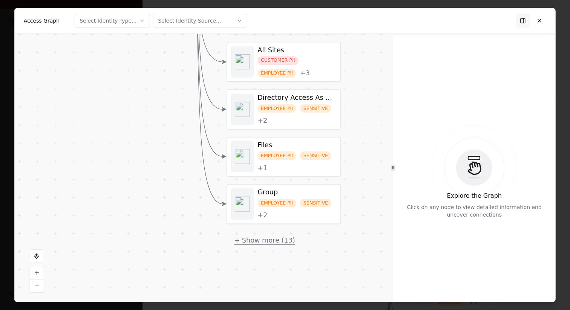
click at [283, 239] on button "+ Show more ( 13 )" at bounding box center [265, 240] width 76 height 17
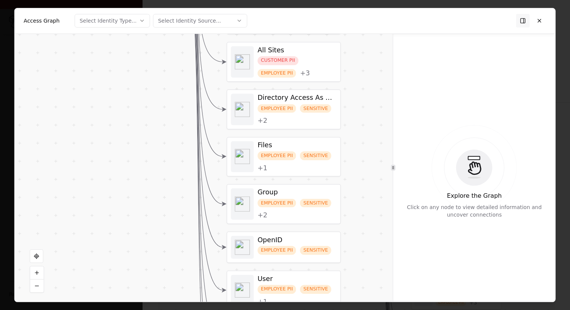
drag, startPoint x: 349, startPoint y: 250, endPoint x: 345, endPoint y: 176, distance: 74.0
click at [345, 176] on div "Vendor D Identity Service Principal ShareGate Desktop Permission Allsites CUSTO…" at bounding box center [204, 168] width 378 height 269
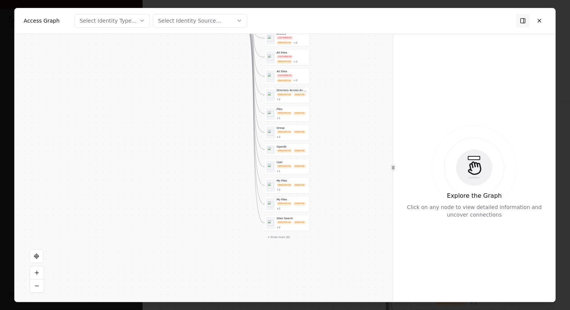
drag, startPoint x: 325, startPoint y: 204, endPoint x: 325, endPoint y: 125, distance: 79.6
click at [325, 125] on div "Vendor D Identity Service Principal ShareGate Desktop Permission Allsites CUSTO…" at bounding box center [204, 168] width 378 height 269
click at [281, 240] on button "+ Show more ( 8 )" at bounding box center [278, 237] width 28 height 7
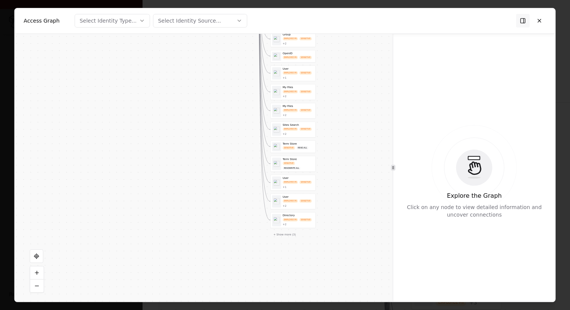
click at [284, 230] on div "Allsites CUSTOMER PII EMPLOYEE PII + 4 Allsites CUSTOMER PII EMPLOYEE PII + 4 A…" at bounding box center [292, 78] width 45 height 320
click at [284, 234] on button "+ Show more ( 3 )" at bounding box center [284, 234] width 28 height 7
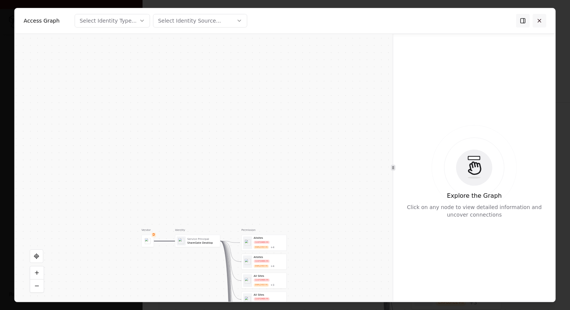
click at [539, 23] on button at bounding box center [540, 21] width 14 height 14
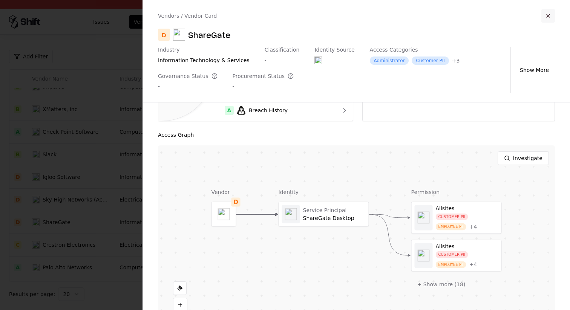
click at [551, 15] on button "button" at bounding box center [549, 16] width 14 height 14
